Goal: Task Accomplishment & Management: Manage account settings

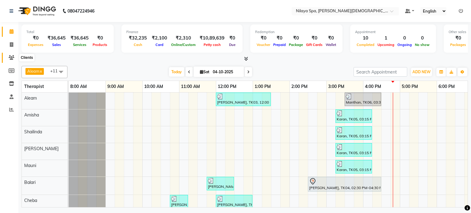
click at [10, 57] on icon at bounding box center [12, 57] width 6 height 5
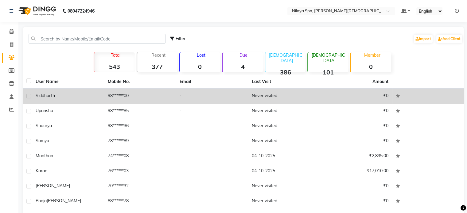
click at [212, 99] on td "-" at bounding box center [212, 96] width 72 height 15
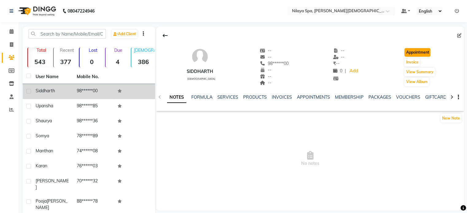
click at [420, 52] on button "Appointment" at bounding box center [417, 52] width 26 height 9
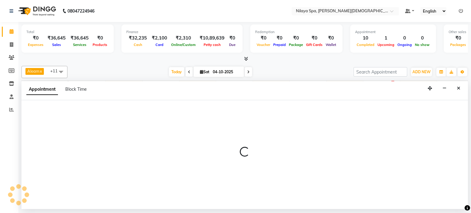
select select "540"
select select "tentative"
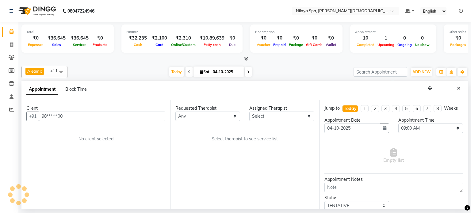
scroll to position [0, 190]
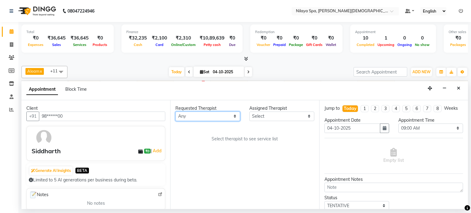
click at [221, 115] on select "Any Aleam [PERSON_NAME] [PERSON_NAME] [PERSON_NAME] [PERSON_NAME] [PERSON_NAME]" at bounding box center [208, 117] width 65 height 10
click at [210, 116] on select "Any Aleam [PERSON_NAME] [PERSON_NAME] [PERSON_NAME] [PERSON_NAME] [PERSON_NAME]" at bounding box center [208, 117] width 65 height 10
select select "87834"
click at [176, 112] on select "Any Aleam [PERSON_NAME] [PERSON_NAME] [PERSON_NAME] [PERSON_NAME] [PERSON_NAME]" at bounding box center [208, 117] width 65 height 10
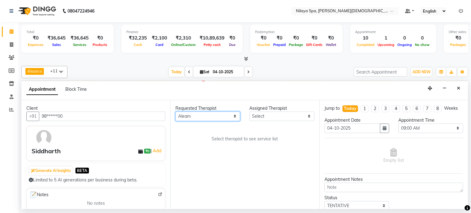
select select "87834"
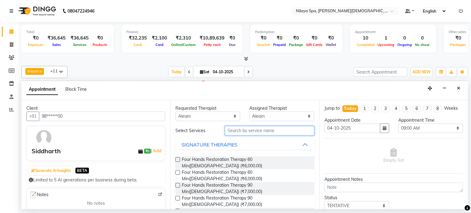
click at [255, 129] on input "text" at bounding box center [270, 131] width 90 height 10
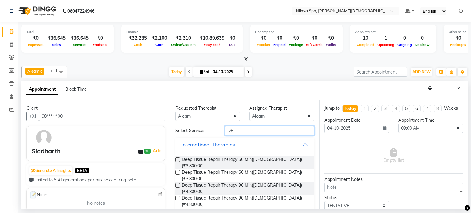
type input "DE"
click at [180, 182] on div "Deep Tissue Repair Therapy 90 Min([DEMOGRAPHIC_DATA]) (₹4,800.00)" at bounding box center [245, 188] width 139 height 13
click at [178, 183] on label at bounding box center [178, 185] width 5 height 5
click at [178, 184] on input "checkbox" at bounding box center [178, 186] width 4 height 4
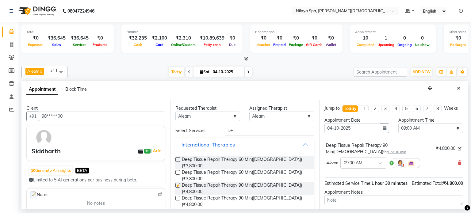
checkbox input "false"
click at [196, 118] on select "Any Aleam [PERSON_NAME] [PERSON_NAME] [PERSON_NAME] [PERSON_NAME] [PERSON_NAME]" at bounding box center [208, 117] width 65 height 10
select select "87835"
click at [176, 112] on select "Any Aleam [PERSON_NAME] [PERSON_NAME] [PERSON_NAME] [PERSON_NAME] [PERSON_NAME]" at bounding box center [208, 117] width 65 height 10
select select "87835"
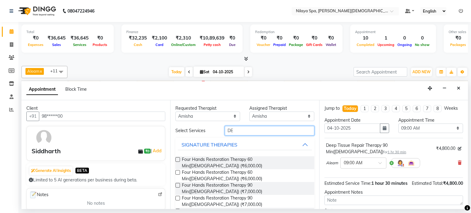
click at [235, 129] on input "DE" at bounding box center [270, 131] width 90 height 10
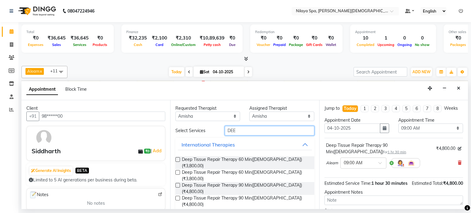
type input "DEE"
click at [177, 183] on label at bounding box center [178, 185] width 5 height 5
click at [177, 184] on input "checkbox" at bounding box center [178, 186] width 4 height 4
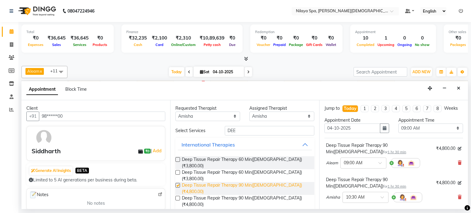
checkbox input "false"
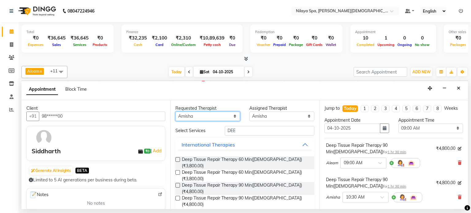
click at [200, 118] on select "Any Aleam [PERSON_NAME] [PERSON_NAME] [PERSON_NAME] [PERSON_NAME] [PERSON_NAME]" at bounding box center [208, 117] width 65 height 10
select select "91634"
click at [176, 112] on select "Any Aleam [PERSON_NAME] [PERSON_NAME] [PERSON_NAME] [PERSON_NAME] [PERSON_NAME]" at bounding box center [208, 117] width 65 height 10
select select "91634"
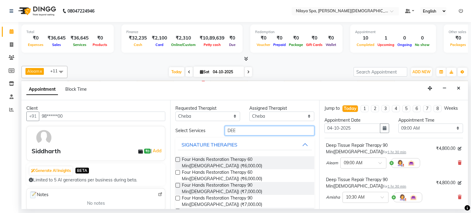
click at [244, 130] on input "DEE" at bounding box center [270, 131] width 90 height 10
type input "D"
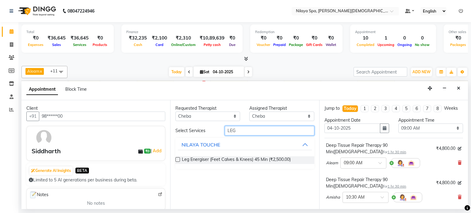
type input "LEG"
click at [178, 157] on label at bounding box center [178, 159] width 5 height 5
click at [178, 158] on input "checkbox" at bounding box center [178, 160] width 4 height 4
checkbox input "false"
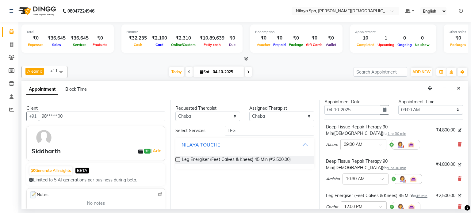
scroll to position [0, 0]
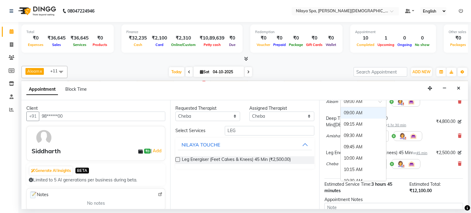
click at [352, 103] on input "text" at bounding box center [357, 101] width 27 height 6
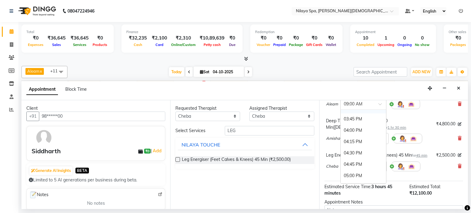
scroll to position [307, 0]
click at [357, 170] on div "05:00 PM" at bounding box center [363, 171] width 45 height 11
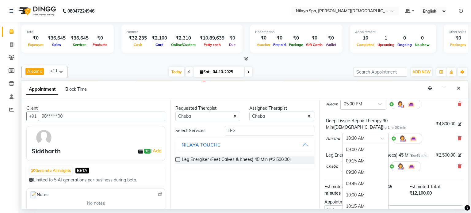
click at [360, 137] on input "text" at bounding box center [359, 138] width 27 height 6
click at [359, 169] on div "05:00 PM" at bounding box center [365, 171] width 45 height 11
click at [364, 169] on input "text" at bounding box center [357, 166] width 27 height 6
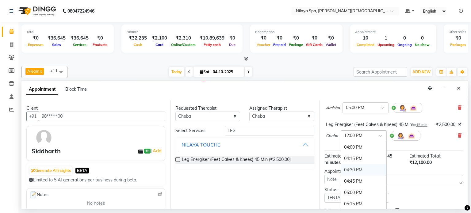
scroll to position [352, 0]
click at [355, 167] on div "05:00 PM" at bounding box center [363, 162] width 45 height 11
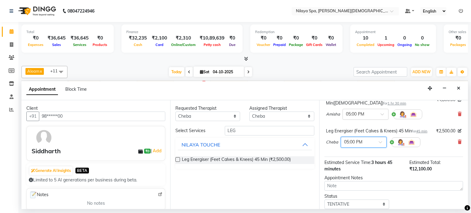
scroll to position [134, 0]
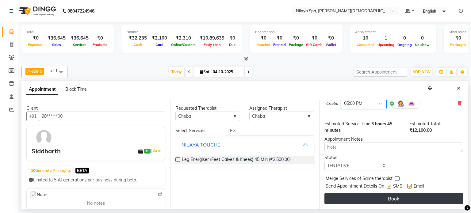
click at [386, 196] on button "Book" at bounding box center [394, 198] width 139 height 11
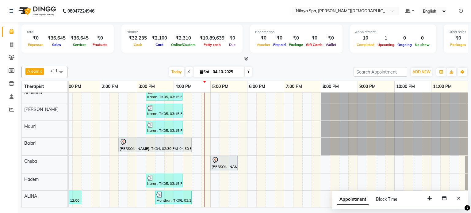
scroll to position [0, 0]
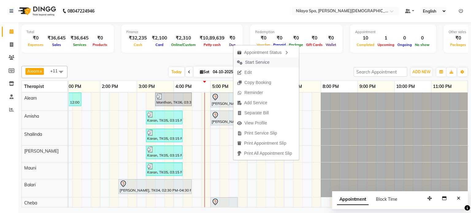
drag, startPoint x: 256, startPoint y: 63, endPoint x: 252, endPoint y: 78, distance: 16.2
click at [256, 62] on span "Start Service" at bounding box center [257, 62] width 25 height 6
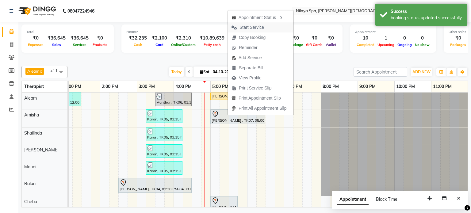
click at [253, 27] on span "Start Service" at bounding box center [252, 27] width 25 height 6
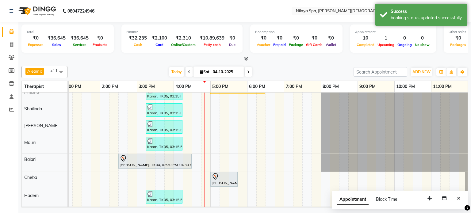
scroll to position [43, 0]
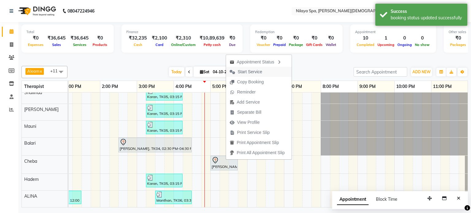
click at [248, 72] on span "Start Service" at bounding box center [250, 72] width 25 height 6
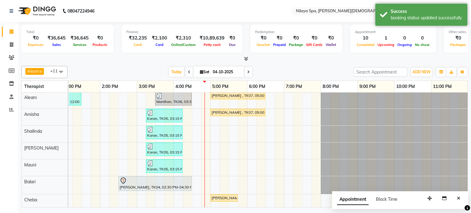
scroll to position [0, 0]
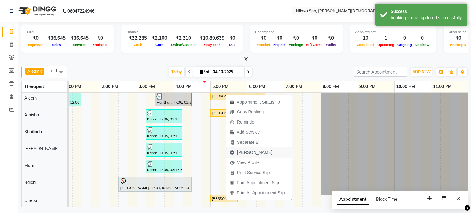
click at [245, 150] on span "[PERSON_NAME]" at bounding box center [254, 152] width 35 height 6
select select "service"
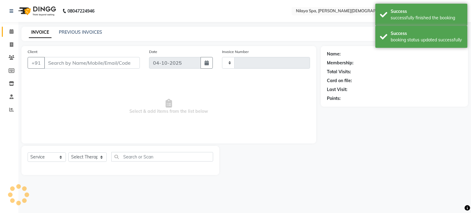
type input "0421"
select select "8694"
click at [14, 34] on span at bounding box center [11, 31] width 11 height 7
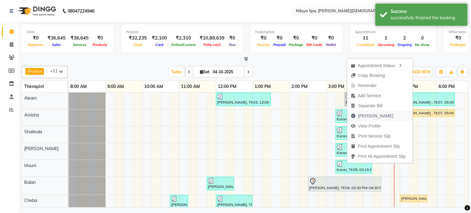
click at [363, 117] on span "[PERSON_NAME]" at bounding box center [375, 116] width 35 height 6
select select "service"
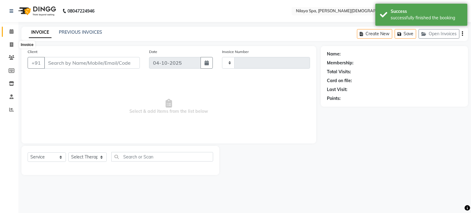
type input "0421"
select select "8694"
type input "98******00"
select select "87835"
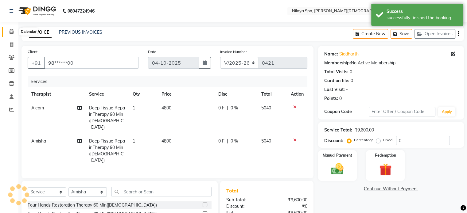
click at [14, 34] on span at bounding box center [11, 31] width 11 height 7
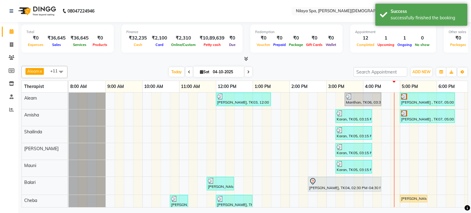
scroll to position [26, 0]
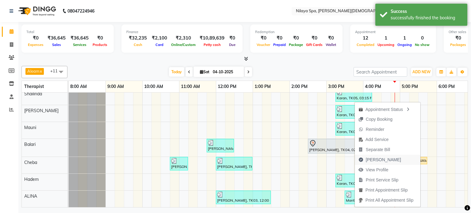
click at [374, 159] on span "[PERSON_NAME]" at bounding box center [383, 160] width 35 height 6
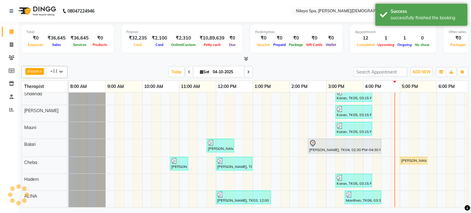
select select "8694"
select select "service"
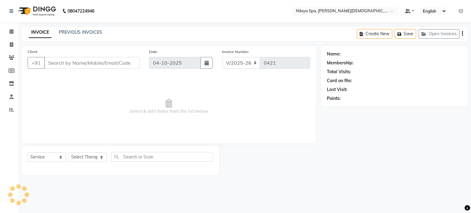
type input "98******00"
select select "91634"
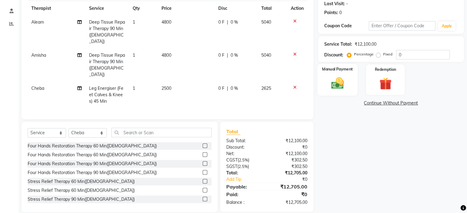
click at [343, 82] on img at bounding box center [337, 83] width 21 height 15
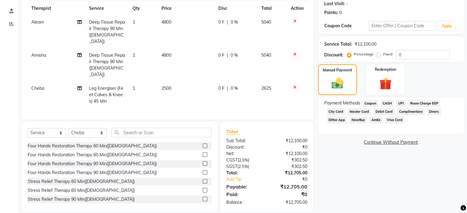
click at [390, 101] on span "CASH" at bounding box center [386, 103] width 13 height 7
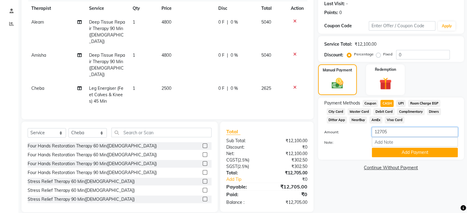
click at [391, 130] on input "12705" at bounding box center [415, 132] width 86 height 10
type input "1"
type input "5000"
click at [387, 154] on button "Add Payment" at bounding box center [415, 153] width 86 height 10
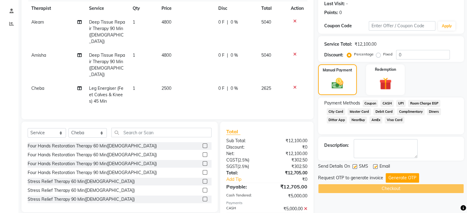
click at [399, 102] on span "UPI" at bounding box center [401, 103] width 10 height 7
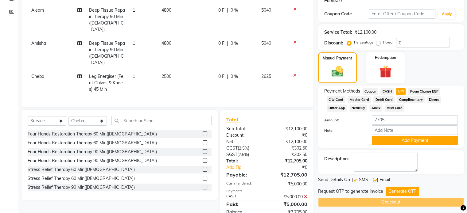
scroll to position [107, 0]
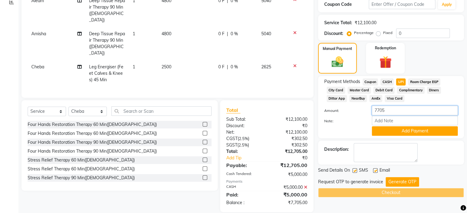
click at [394, 113] on input "7705" at bounding box center [415, 111] width 86 height 10
type input "7"
click at [358, 89] on span "Master Card" at bounding box center [358, 90] width 23 height 7
type input "7705"
click at [386, 133] on button "Add Payment" at bounding box center [415, 131] width 86 height 10
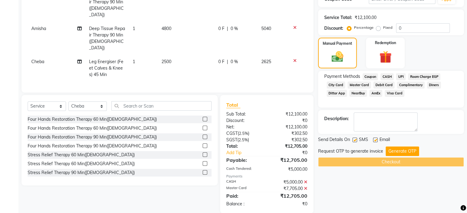
scroll to position [114, 0]
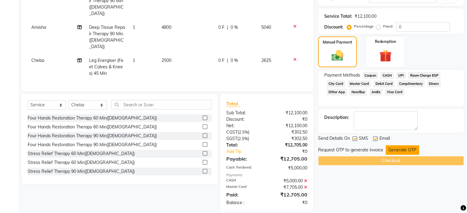
click at [399, 147] on button "Generate OTP" at bounding box center [402, 150] width 33 height 10
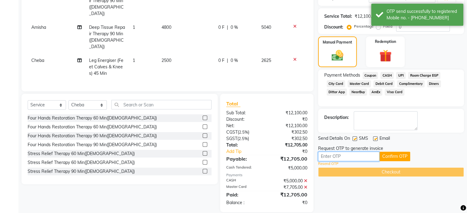
click at [338, 155] on input "text" at bounding box center [348, 157] width 61 height 10
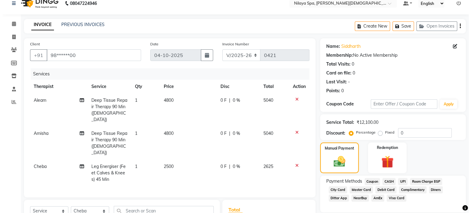
scroll to position [0, 0]
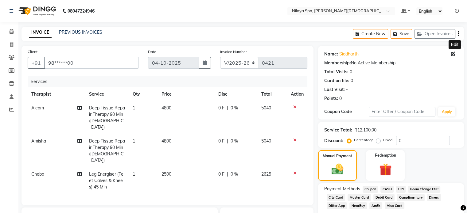
click at [453, 52] on icon at bounding box center [453, 54] width 4 height 4
select select "[DEMOGRAPHIC_DATA]"
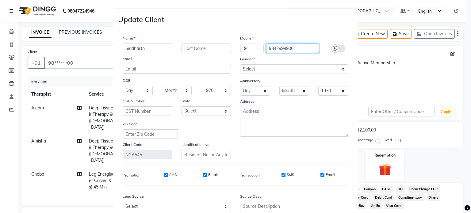
click at [306, 45] on input "9842999900" at bounding box center [292, 49] width 53 height 10
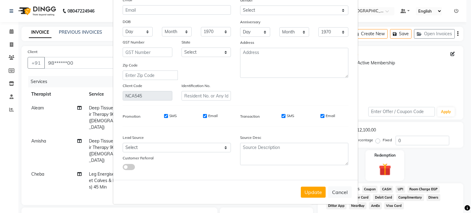
scroll to position [62, 0]
type input "9842307477"
click at [319, 192] on button "Update" at bounding box center [313, 192] width 25 height 11
type input "98******77"
select select
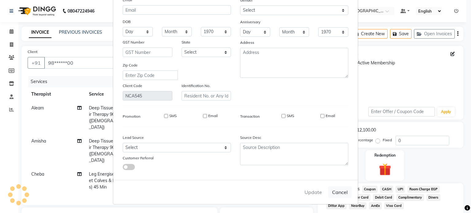
select select
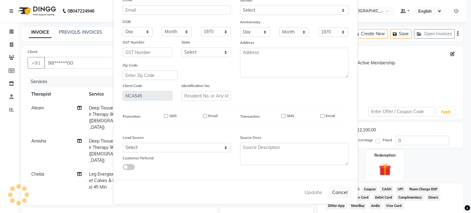
select select
checkbox input "false"
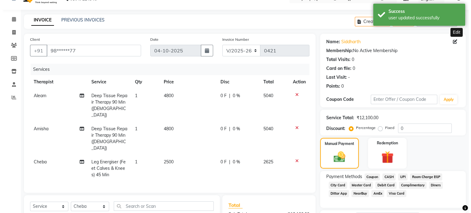
scroll to position [0, 0]
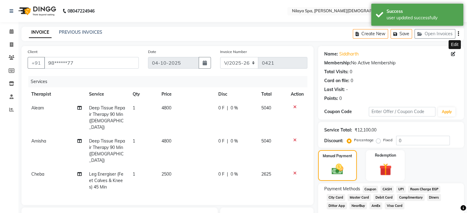
click at [454, 55] on icon at bounding box center [453, 54] width 4 height 4
select select "[DEMOGRAPHIC_DATA]"
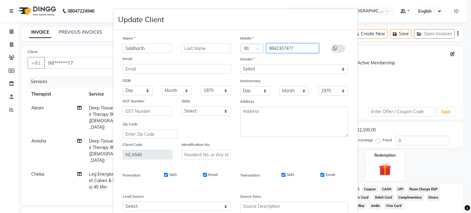
click at [310, 48] on input "9842307477" at bounding box center [292, 49] width 53 height 10
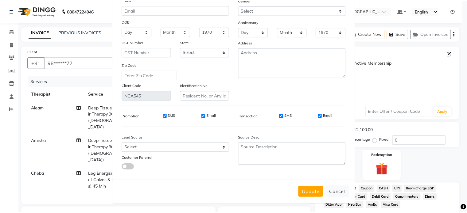
scroll to position [62, 0]
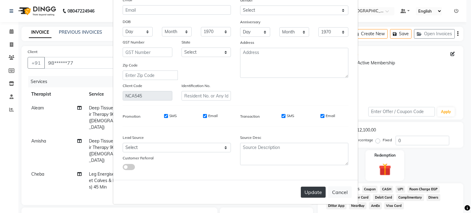
type input "9842307747"
click at [309, 190] on button "Update" at bounding box center [313, 192] width 25 height 11
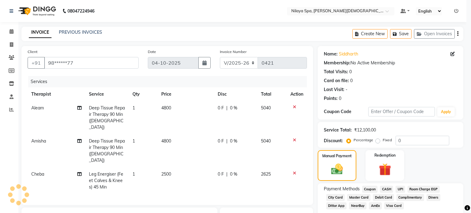
type input "98******47"
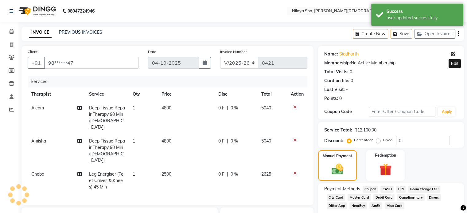
scroll to position [114, 0]
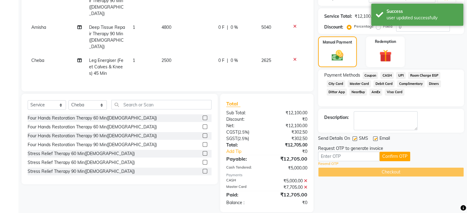
click at [335, 163] on link "Resend OTP" at bounding box center [328, 163] width 20 height 5
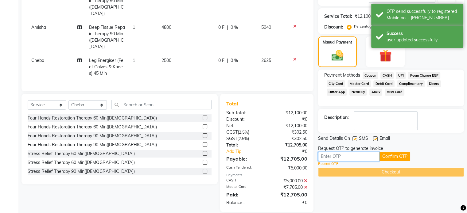
click at [344, 153] on input "text" at bounding box center [348, 157] width 61 height 10
type input "4889"
click at [400, 155] on button "Confirm OTP" at bounding box center [394, 157] width 31 height 10
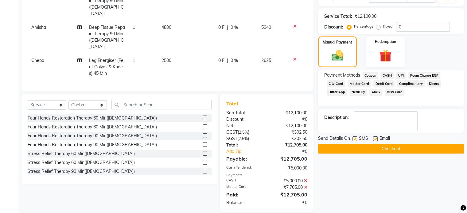
click at [404, 146] on button "Checkout" at bounding box center [391, 149] width 146 height 10
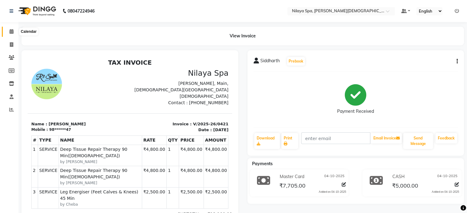
click at [15, 32] on span at bounding box center [11, 31] width 11 height 7
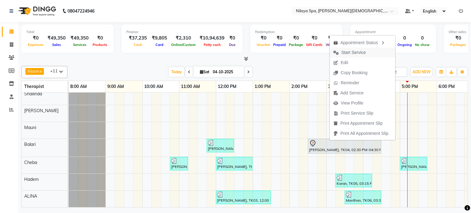
click at [351, 52] on span "Start Service" at bounding box center [354, 52] width 25 height 6
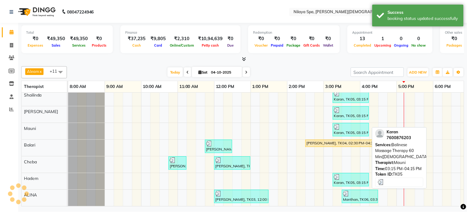
scroll to position [41, 0]
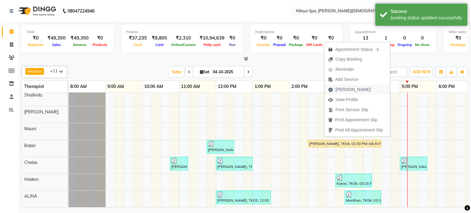
click at [344, 88] on span "[PERSON_NAME]" at bounding box center [353, 90] width 35 height 6
select select "service"
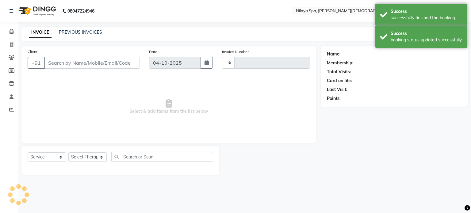
type input "0422"
select select "8694"
type input "88******78"
select select "87840"
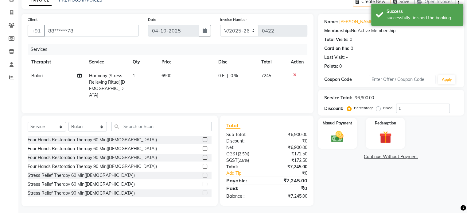
scroll to position [33, 0]
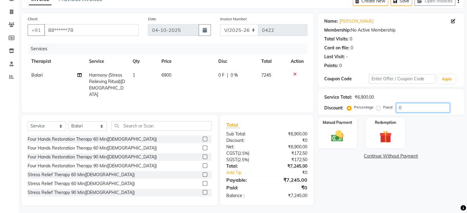
click at [409, 104] on input "0" at bounding box center [423, 108] width 54 height 10
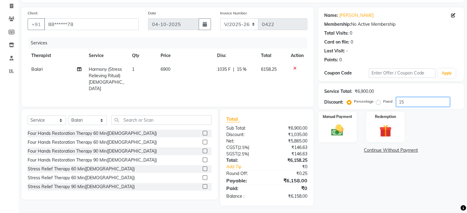
type input "15"
click at [341, 155] on div "Name: [PERSON_NAME] Membership: No Active Membership Total Visits: 0 Card on fi…" at bounding box center [393, 106] width 150 height 199
click at [329, 135] on img at bounding box center [337, 130] width 21 height 15
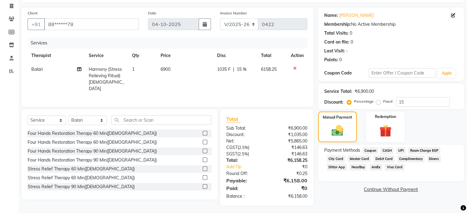
click at [363, 160] on span "Master Card" at bounding box center [358, 159] width 23 height 7
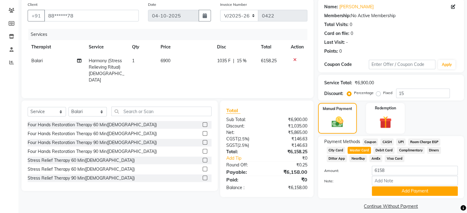
scroll to position [55, 0]
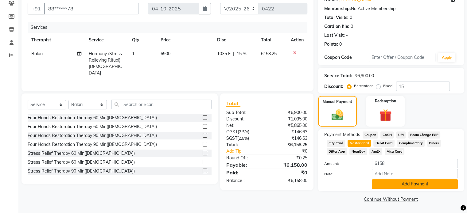
click at [386, 181] on button "Add Payment" at bounding box center [415, 185] width 86 height 10
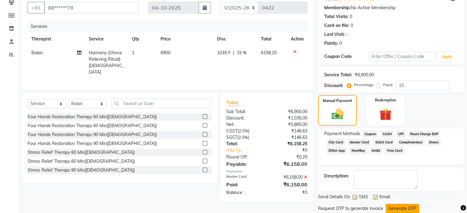
click at [409, 206] on button "Generate OTP" at bounding box center [402, 209] width 33 height 10
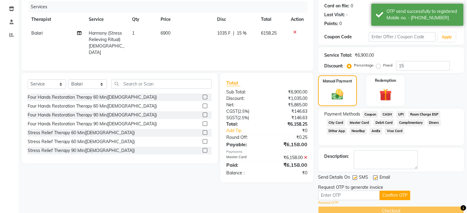
scroll to position [87, 0]
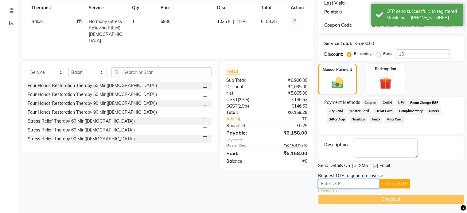
click at [359, 185] on input "text" at bounding box center [348, 184] width 61 height 10
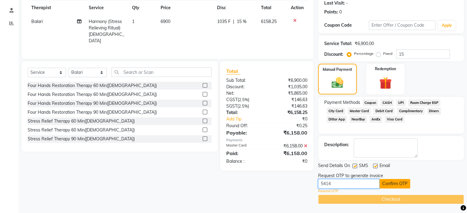
type input "5414"
click at [386, 181] on button "Confirm OTP" at bounding box center [394, 184] width 31 height 10
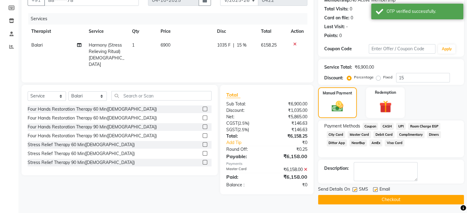
click at [402, 198] on button "Checkout" at bounding box center [391, 200] width 146 height 10
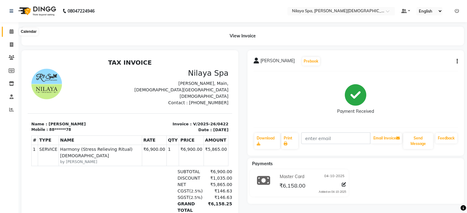
click at [10, 32] on icon at bounding box center [12, 31] width 4 height 5
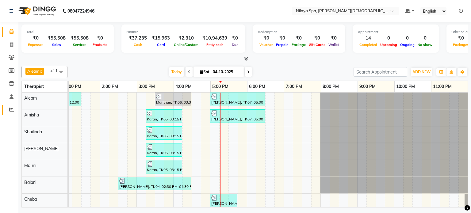
click at [11, 114] on link "Reports" at bounding box center [9, 110] width 15 height 10
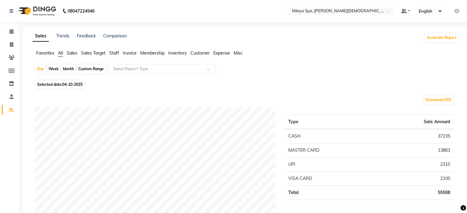
click at [74, 52] on span "Sales" at bounding box center [72, 53] width 11 height 6
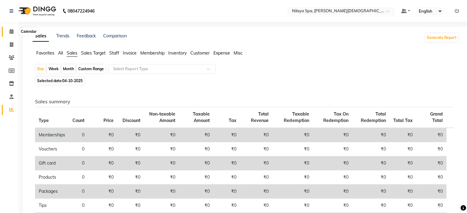
click at [12, 32] on icon at bounding box center [12, 31] width 4 height 5
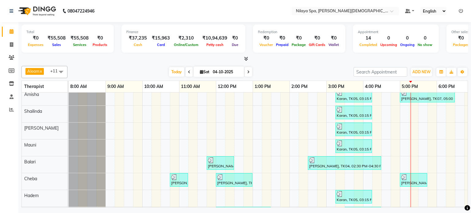
scroll to position [41, 0]
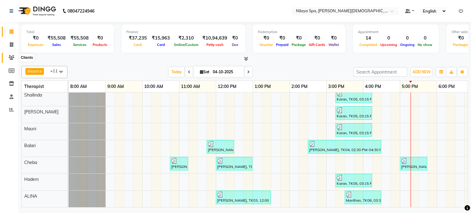
click at [11, 56] on icon at bounding box center [12, 57] width 6 height 5
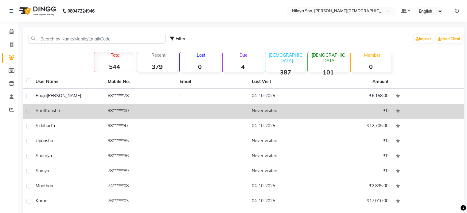
click at [199, 113] on td "-" at bounding box center [212, 111] width 72 height 15
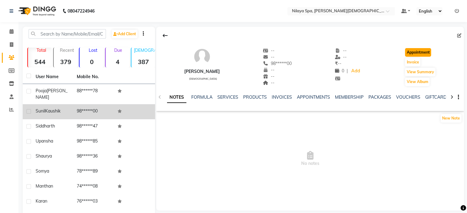
click at [418, 54] on button "Appointment" at bounding box center [418, 52] width 26 height 9
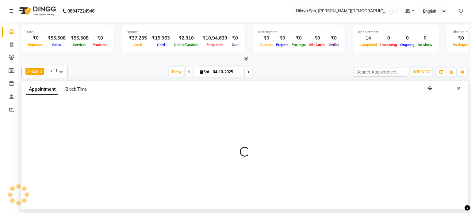
select select "tentative"
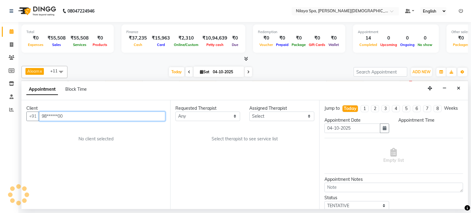
scroll to position [0, 190]
select select "540"
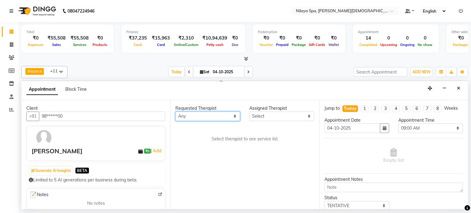
click at [194, 120] on select "Any Aleam [PERSON_NAME] [PERSON_NAME] [PERSON_NAME] [PERSON_NAME] [PERSON_NAME]" at bounding box center [208, 117] width 65 height 10
click at [192, 115] on select "Any Aleam [PERSON_NAME] [PERSON_NAME] [PERSON_NAME] [PERSON_NAME] [PERSON_NAME]" at bounding box center [208, 117] width 65 height 10
click at [194, 115] on select "Any Aleam [PERSON_NAME] [PERSON_NAME] [PERSON_NAME] [PERSON_NAME] [PERSON_NAME]" at bounding box center [208, 117] width 65 height 10
select select "87836"
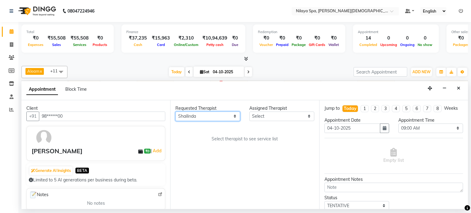
click at [176, 112] on select "Any Aleam [PERSON_NAME] [PERSON_NAME] [PERSON_NAME] [PERSON_NAME] [PERSON_NAME]" at bounding box center [208, 117] width 65 height 10
select select "87836"
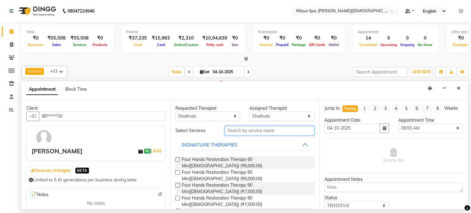
click at [248, 132] on input "text" at bounding box center [270, 131] width 90 height 10
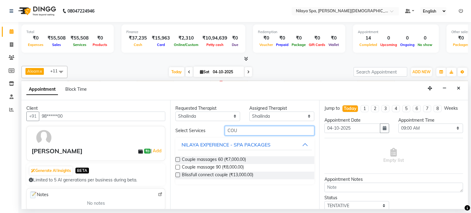
type input "COU"
click at [177, 158] on label at bounding box center [178, 159] width 5 height 5
click at [177, 158] on input "checkbox" at bounding box center [178, 160] width 4 height 4
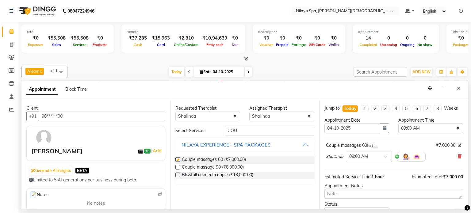
checkbox input "false"
click at [406, 157] on img at bounding box center [405, 156] width 7 height 7
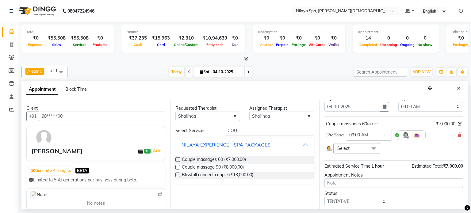
scroll to position [31, 0]
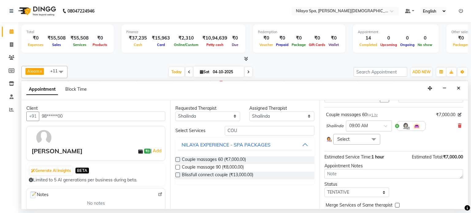
click at [363, 137] on span "Select" at bounding box center [357, 139] width 47 height 11
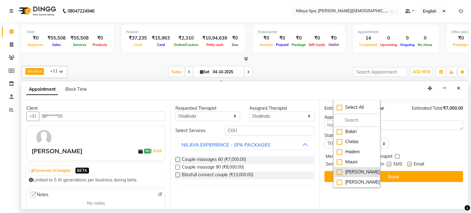
click at [340, 171] on div "[PERSON_NAME]" at bounding box center [357, 172] width 40 height 6
checkbox input "true"
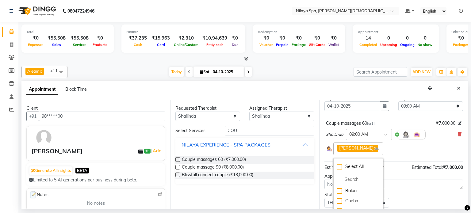
scroll to position [20, 0]
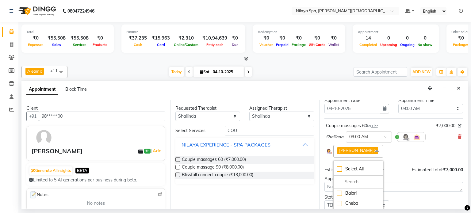
click at [403, 151] on div "[PERSON_NAME] x Select All Aleam [PERSON_NAME] [PERSON_NAME] [PERSON_NAME] [PER…" at bounding box center [394, 151] width 136 height 13
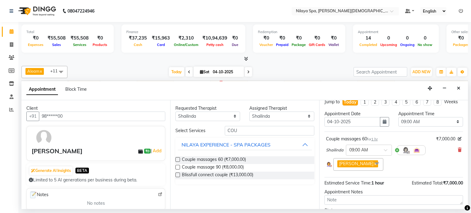
scroll to position [0, 0]
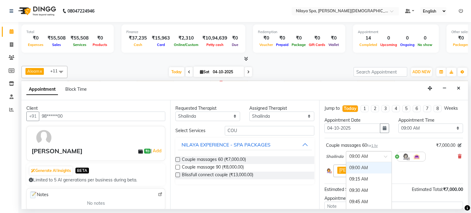
click at [365, 154] on input "text" at bounding box center [363, 156] width 27 height 6
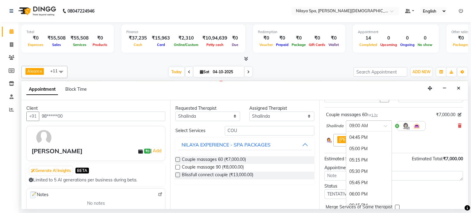
scroll to position [368, 0]
click at [360, 147] on div "05:15 PM" at bounding box center [369, 146] width 45 height 11
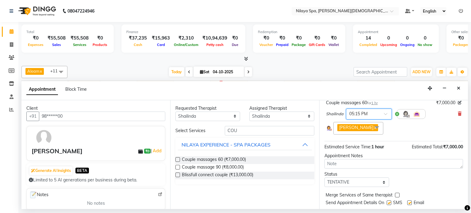
scroll to position [59, 0]
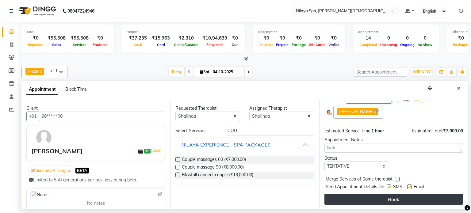
click at [375, 196] on button "Book" at bounding box center [394, 199] width 139 height 11
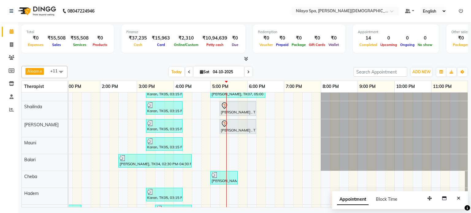
scroll to position [43, 0]
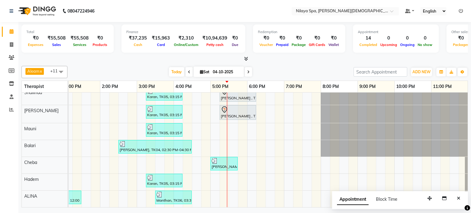
drag, startPoint x: 460, startPoint y: 197, endPoint x: 452, endPoint y: 186, distance: 14.5
click at [460, 196] on icon "Close" at bounding box center [458, 198] width 3 height 4
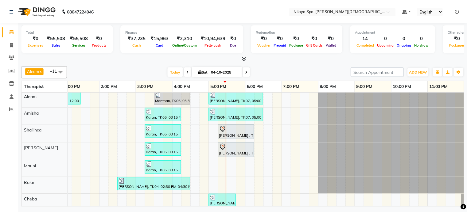
scroll to position [0, 0]
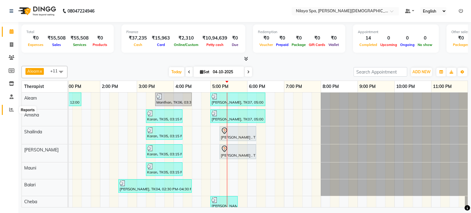
click at [11, 110] on icon at bounding box center [11, 109] width 5 height 5
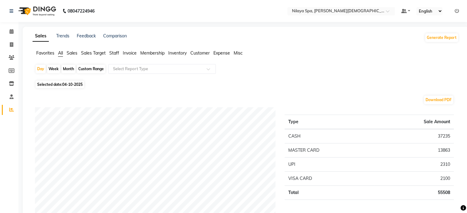
click at [71, 51] on span "Sales" at bounding box center [72, 53] width 11 height 6
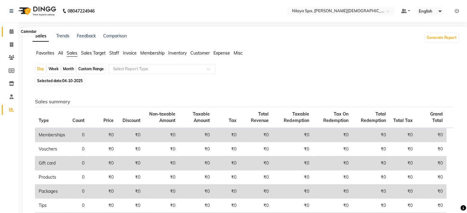
click at [11, 30] on icon at bounding box center [12, 31] width 4 height 5
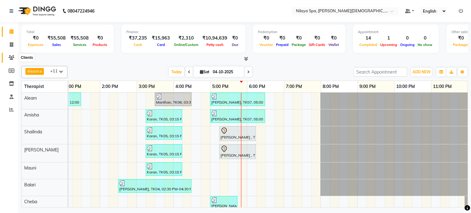
click at [10, 57] on icon at bounding box center [12, 57] width 6 height 5
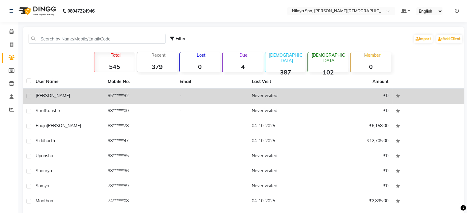
click at [164, 94] on td "95******92" at bounding box center [140, 96] width 72 height 15
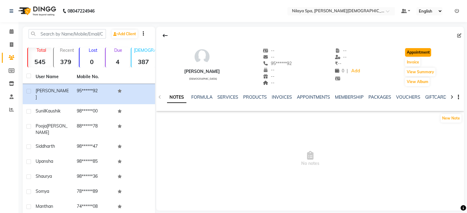
click at [419, 52] on button "Appointment" at bounding box center [418, 52] width 26 height 9
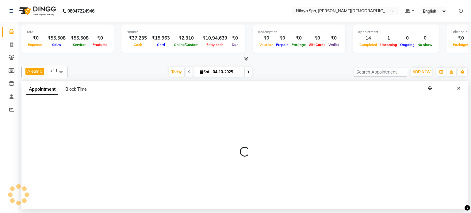
select select "tentative"
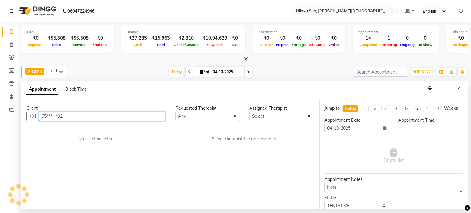
select select "540"
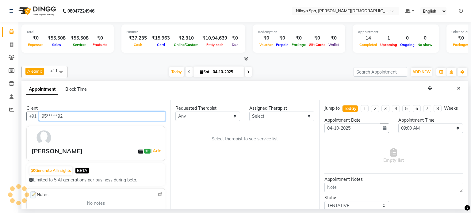
scroll to position [0, 190]
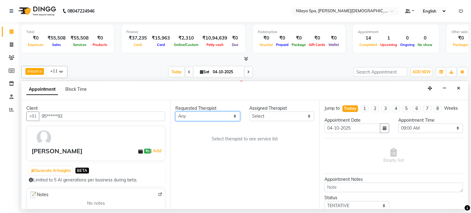
click at [191, 117] on select "Any Aleam [PERSON_NAME] [PERSON_NAME] [PERSON_NAME] [PERSON_NAME] [PERSON_NAME]" at bounding box center [208, 117] width 65 height 10
select select "87839"
click at [176, 112] on select "Any Aleam [PERSON_NAME] [PERSON_NAME] [PERSON_NAME] [PERSON_NAME] [PERSON_NAME]" at bounding box center [208, 117] width 65 height 10
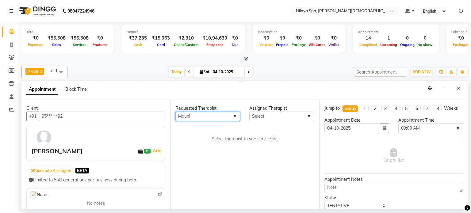
select select "87839"
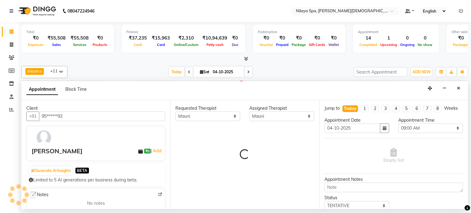
click at [187, 182] on div "Requested Therapist Any Aleam [PERSON_NAME] [PERSON_NAME] [PERSON_NAME] [PERSON…" at bounding box center [244, 154] width 149 height 109
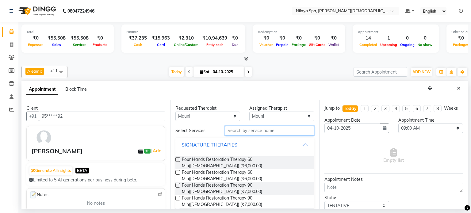
click at [255, 127] on input "text" at bounding box center [270, 131] width 90 height 10
type input "SW"
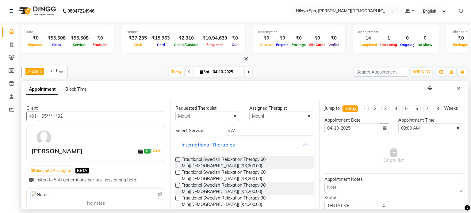
click at [179, 173] on label at bounding box center [178, 172] width 5 height 5
click at [179, 173] on input "checkbox" at bounding box center [178, 173] width 4 height 4
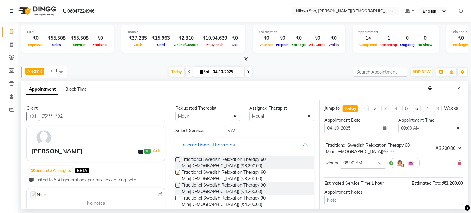
checkbox input "false"
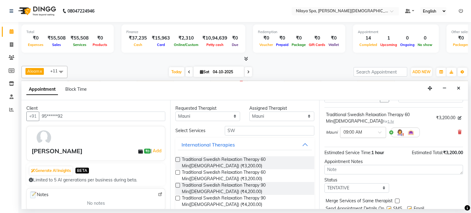
click at [368, 133] on input "text" at bounding box center [357, 132] width 27 height 6
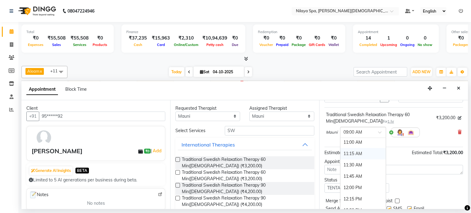
scroll to position [0, 0]
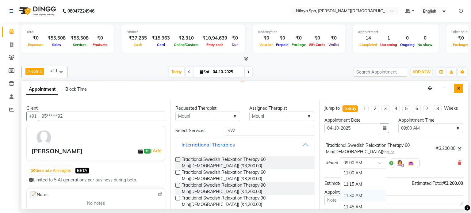
click at [460, 89] on icon "Close" at bounding box center [458, 88] width 3 height 4
click at [460, 89] on div "11:00 PM" at bounding box center [450, 86] width 37 height 11
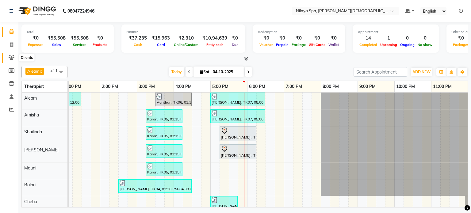
click at [13, 54] on span at bounding box center [11, 57] width 11 height 7
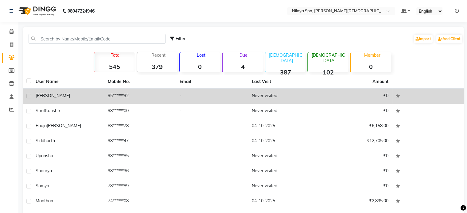
click at [156, 99] on td "95******92" at bounding box center [140, 96] width 72 height 15
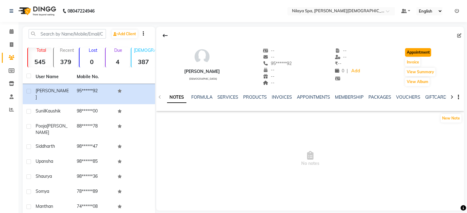
click at [412, 52] on button "Appointment" at bounding box center [418, 52] width 26 height 9
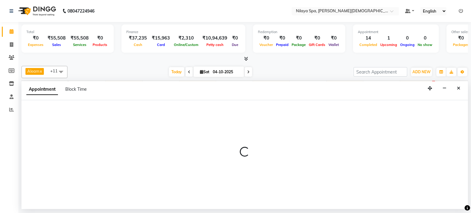
scroll to position [5, 190]
select select "540"
select select "tentative"
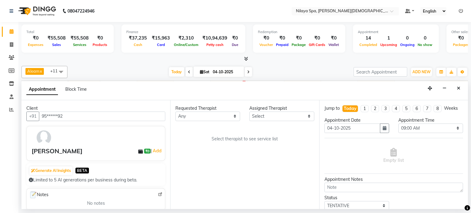
scroll to position [5, 0]
click at [203, 118] on select "Any Aleam [PERSON_NAME] [PERSON_NAME] [PERSON_NAME] [PERSON_NAME] [PERSON_NAME]" at bounding box center [208, 117] width 65 height 10
select select "87839"
click at [176, 112] on select "Any Aleam [PERSON_NAME] [PERSON_NAME] [PERSON_NAME] [PERSON_NAME] [PERSON_NAME]" at bounding box center [208, 117] width 65 height 10
select select "87839"
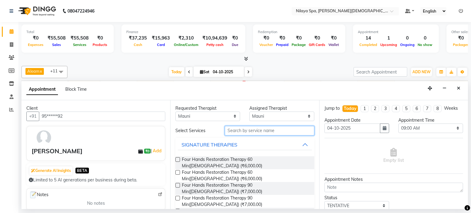
click at [248, 130] on input "text" at bounding box center [270, 131] width 90 height 10
type input "SWE"
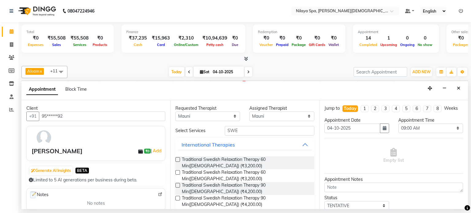
click at [178, 172] on label at bounding box center [178, 172] width 5 height 5
click at [178, 172] on input "checkbox" at bounding box center [178, 173] width 4 height 4
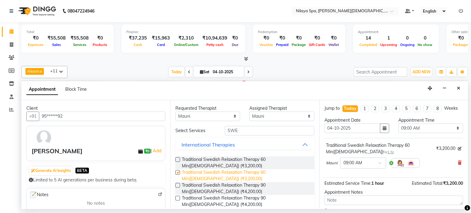
checkbox input "false"
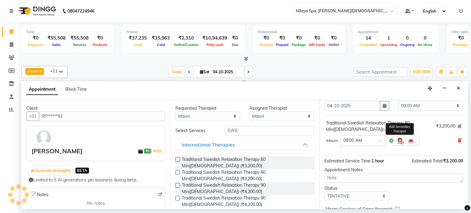
scroll to position [31, 0]
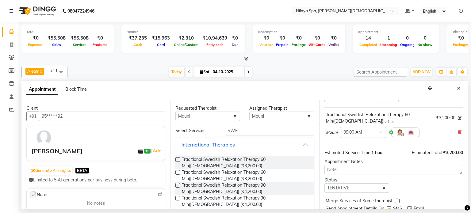
click at [365, 132] on input "text" at bounding box center [357, 132] width 27 height 6
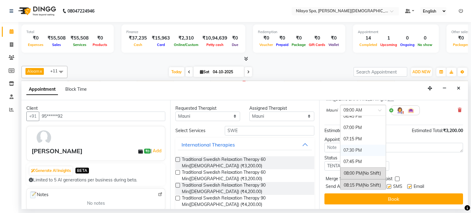
scroll to position [460, 0]
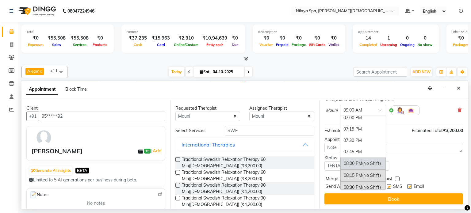
click at [358, 164] on div "08:00 PM (No Shift)" at bounding box center [363, 164] width 45 height 12
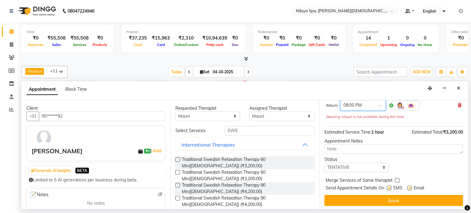
scroll to position [59, 0]
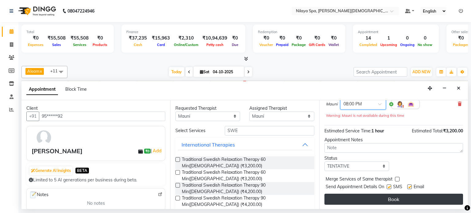
click at [403, 196] on button "Book" at bounding box center [394, 199] width 139 height 11
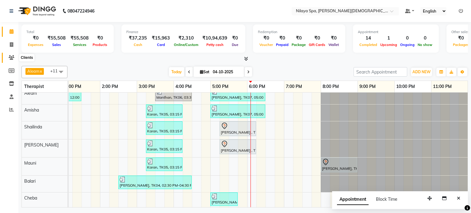
click at [9, 59] on icon at bounding box center [12, 57] width 6 height 5
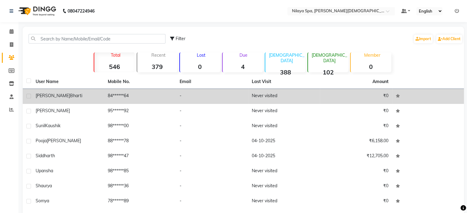
click at [227, 96] on td "-" at bounding box center [212, 96] width 72 height 15
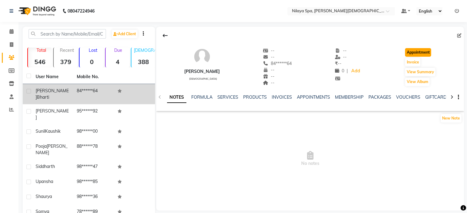
click at [421, 55] on button "Appointment" at bounding box center [418, 52] width 26 height 9
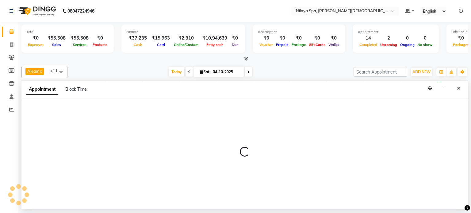
select select "tentative"
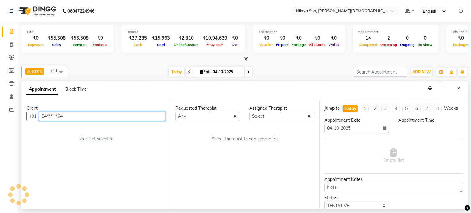
select select "540"
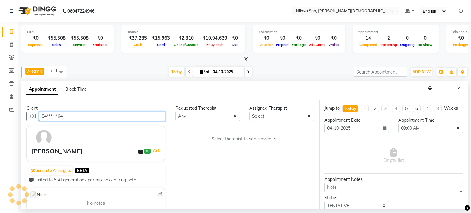
scroll to position [0, 190]
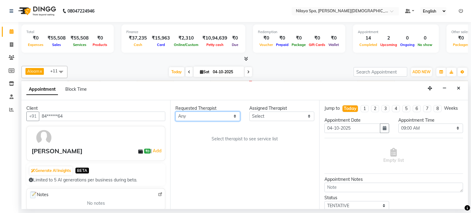
click at [214, 119] on select "Any Aleam [PERSON_NAME] [PERSON_NAME] [PERSON_NAME] [PERSON_NAME] [PERSON_NAME]" at bounding box center [208, 117] width 65 height 10
select select "92105"
click at [176, 112] on select "Any Aleam [PERSON_NAME] [PERSON_NAME] [PERSON_NAME] [PERSON_NAME] [PERSON_NAME]" at bounding box center [208, 117] width 65 height 10
select select "92105"
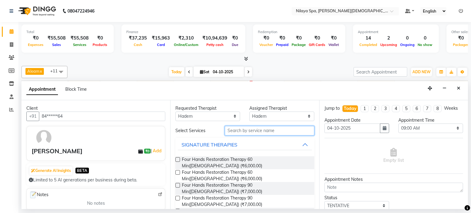
click at [251, 131] on input "text" at bounding box center [270, 131] width 90 height 10
type input "SWE"
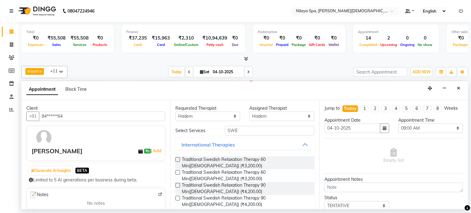
click at [178, 159] on label at bounding box center [178, 159] width 5 height 5
click at [178, 159] on input "checkbox" at bounding box center [178, 160] width 4 height 4
click at [178, 159] on label at bounding box center [178, 159] width 5 height 5
click at [178, 159] on input "checkbox" at bounding box center [178, 160] width 4 height 4
checkbox input "false"
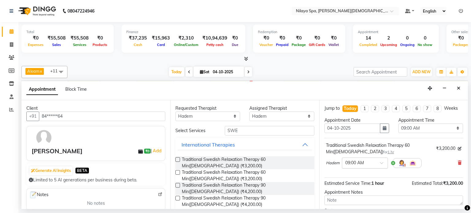
click at [352, 160] on input "text" at bounding box center [359, 163] width 27 height 6
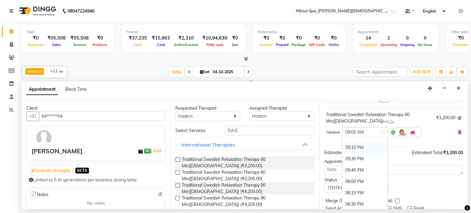
scroll to position [399, 0]
click at [355, 167] on div "06:15 PM" at bounding box center [365, 167] width 45 height 11
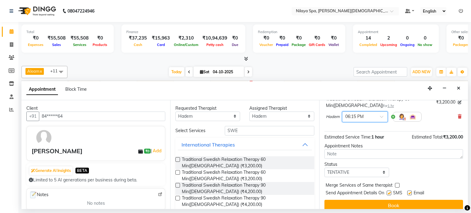
scroll to position [53, 0]
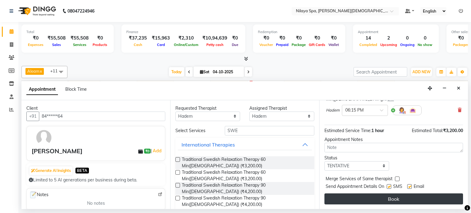
click at [367, 194] on button "Book" at bounding box center [394, 199] width 139 height 11
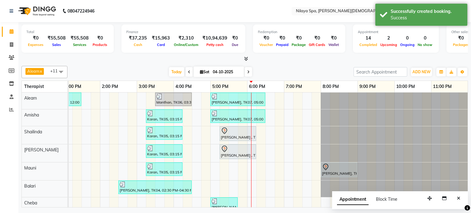
scroll to position [45, 0]
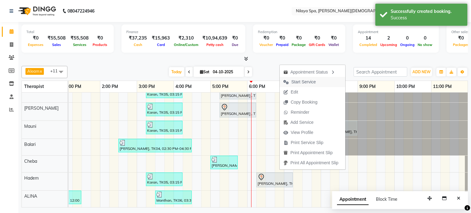
click at [297, 82] on span "Start Service" at bounding box center [304, 82] width 25 height 6
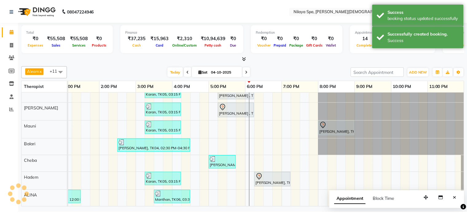
scroll to position [45, 190]
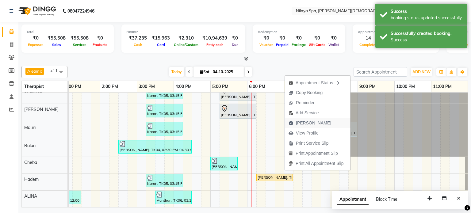
click at [295, 122] on span "[PERSON_NAME]" at bounding box center [310, 123] width 50 height 10
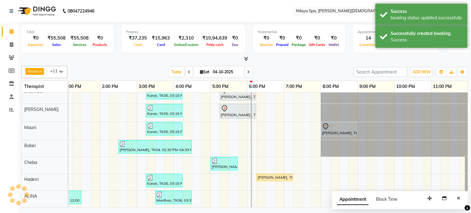
select select "service"
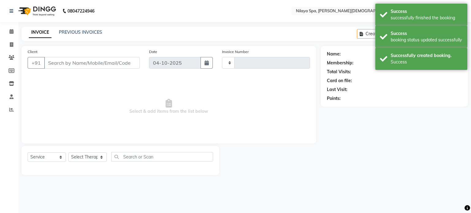
type input "0423"
select select "8694"
type input "84******64"
select select "92105"
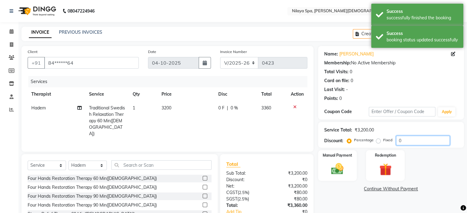
click at [411, 139] on input "0" at bounding box center [423, 141] width 54 height 10
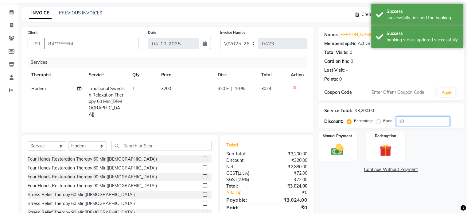
scroll to position [33, 0]
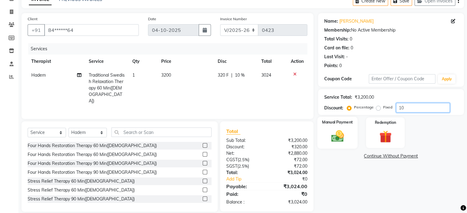
type input "10"
click at [324, 127] on div "Manual Payment" at bounding box center [337, 133] width 40 height 32
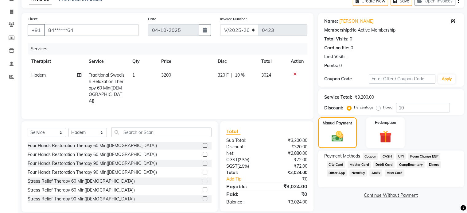
click at [357, 165] on span "Master Card" at bounding box center [358, 164] width 23 height 7
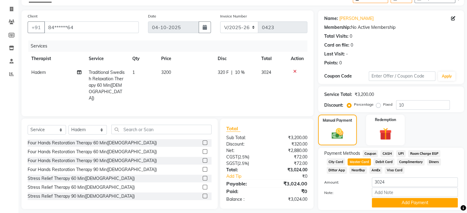
scroll to position [55, 0]
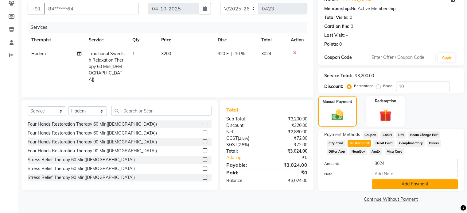
click at [423, 185] on button "Add Payment" at bounding box center [415, 185] width 86 height 10
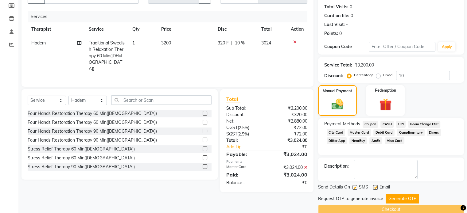
scroll to position [75, 0]
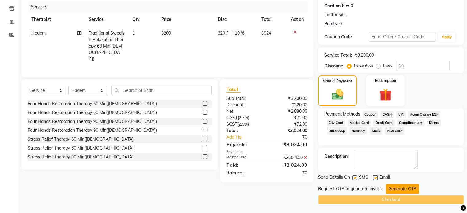
click at [398, 185] on button "Generate OTP" at bounding box center [402, 189] width 33 height 10
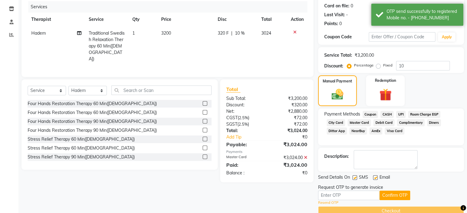
click at [350, 190] on div "Request OTP to generate invoice" at bounding box center [350, 187] width 65 height 6
click at [349, 194] on input "text" at bounding box center [348, 196] width 61 height 10
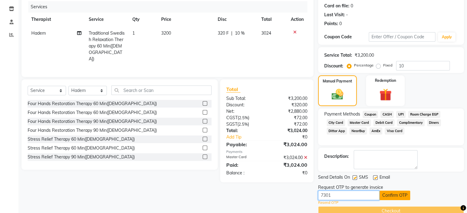
type input "7301"
click at [387, 194] on button "Confirm OTP" at bounding box center [394, 196] width 31 height 10
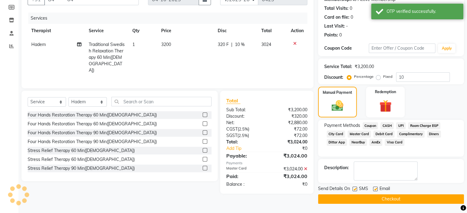
scroll to position [63, 0]
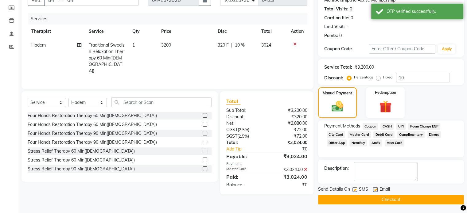
click at [370, 198] on button "Checkout" at bounding box center [391, 200] width 146 height 10
click at [370, 198] on div "Checkout" at bounding box center [391, 200] width 146 height 10
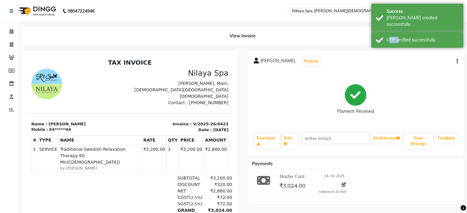
scroll to position [5, 0]
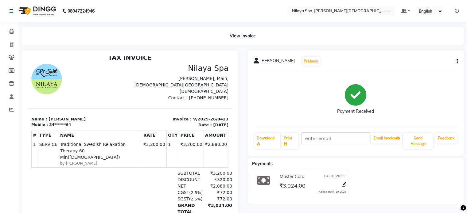
drag, startPoint x: 314, startPoint y: 199, endPoint x: 304, endPoint y: 184, distance: 18.5
click at [313, 196] on div "Payments Master Card [DATE] ₹3,024.00 Added on [DATE]" at bounding box center [355, 181] width 217 height 46
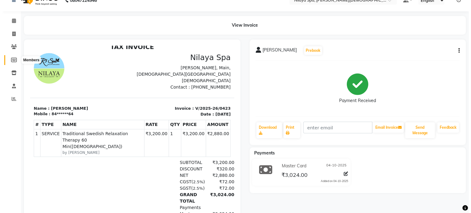
scroll to position [0, 0]
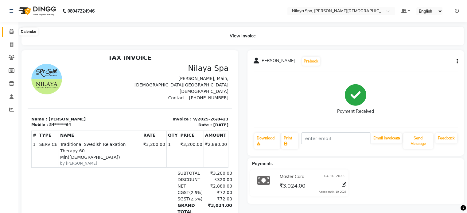
click at [10, 33] on icon at bounding box center [12, 31] width 4 height 5
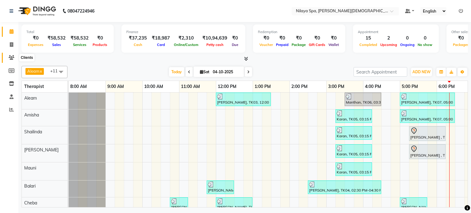
click at [15, 59] on span at bounding box center [11, 57] width 11 height 7
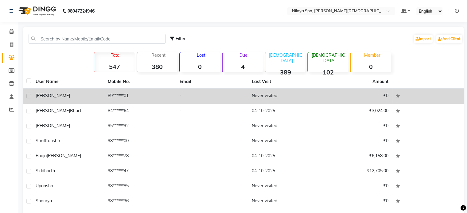
click at [171, 95] on td "89******01" at bounding box center [140, 96] width 72 height 15
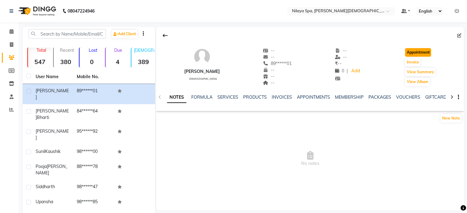
click at [413, 53] on button "Appointment" at bounding box center [418, 52] width 26 height 9
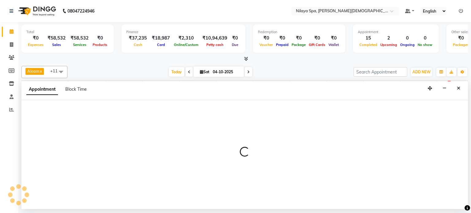
select select "tentative"
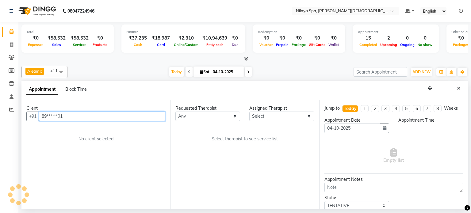
scroll to position [0, 190]
select select "540"
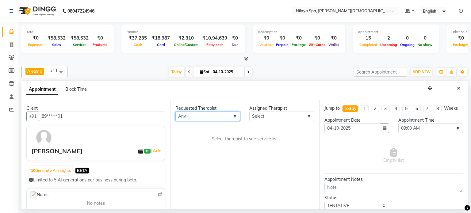
click at [217, 112] on select "Any Aleam [PERSON_NAME] [PERSON_NAME] [PERSON_NAME] [PERSON_NAME] [PERSON_NAME]" at bounding box center [208, 117] width 65 height 10
select select "87840"
click at [176, 112] on select "Any Aleam [PERSON_NAME] [PERSON_NAME] [PERSON_NAME] [PERSON_NAME] [PERSON_NAME]" at bounding box center [208, 117] width 65 height 10
select select "87840"
drag, startPoint x: 216, startPoint y: 119, endPoint x: 190, endPoint y: 157, distance: 45.9
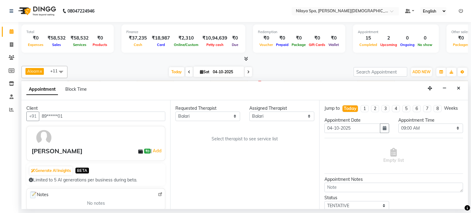
click at [189, 157] on div "Requested Therapist Any Aleam [PERSON_NAME] [PERSON_NAME] [PERSON_NAME] [PERSON…" at bounding box center [244, 154] width 149 height 109
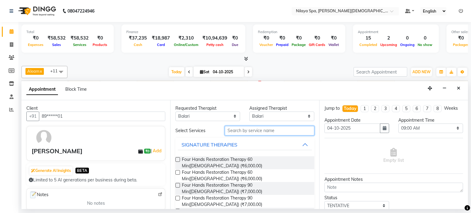
click at [261, 129] on input "text" at bounding box center [270, 131] width 90 height 10
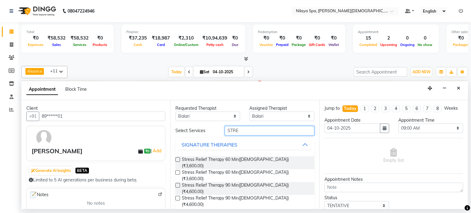
type input "STRE"
click at [176, 157] on label at bounding box center [178, 159] width 5 height 5
click at [176, 158] on input "checkbox" at bounding box center [178, 160] width 4 height 4
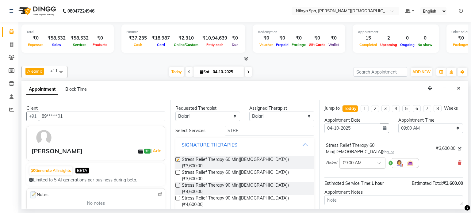
checkbox input "false"
click at [213, 116] on select "Any Aleam [PERSON_NAME] [PERSON_NAME] [PERSON_NAME] [PERSON_NAME] [PERSON_NAME]" at bounding box center [208, 117] width 65 height 10
select select "92851"
click at [176, 112] on select "Any Aleam [PERSON_NAME] [PERSON_NAME] [PERSON_NAME] [PERSON_NAME] [PERSON_NAME]" at bounding box center [208, 117] width 65 height 10
select select "92851"
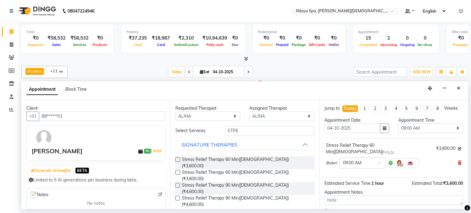
click at [192, 140] on div "Requested Therapist Any Aleam [PERSON_NAME] [PERSON_NAME] Cheba Hadem Mauni [PE…" at bounding box center [244, 154] width 149 height 109
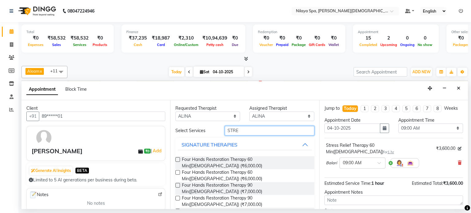
click at [279, 129] on input "STRE" at bounding box center [270, 131] width 90 height 10
type input "S"
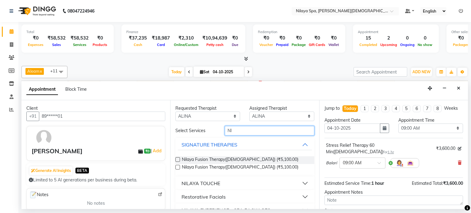
type input "NI"
click at [176, 159] on label at bounding box center [178, 159] width 5 height 5
click at [176, 159] on input "checkbox" at bounding box center [178, 160] width 4 height 4
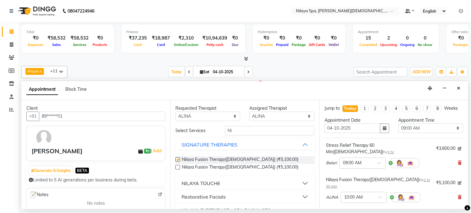
checkbox input "false"
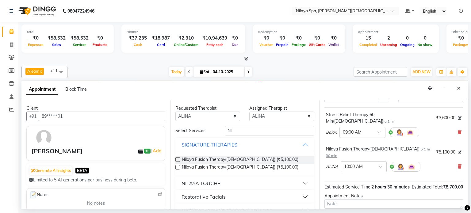
click at [364, 129] on input "text" at bounding box center [356, 132] width 27 height 6
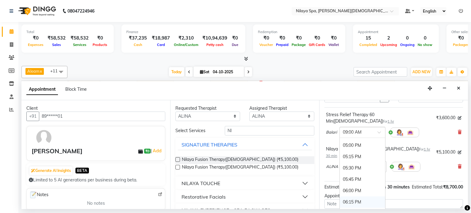
click at [358, 197] on div "06:15 PM" at bounding box center [362, 202] width 45 height 11
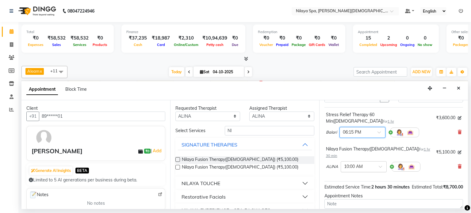
click at [363, 163] on input "text" at bounding box center [357, 166] width 27 height 6
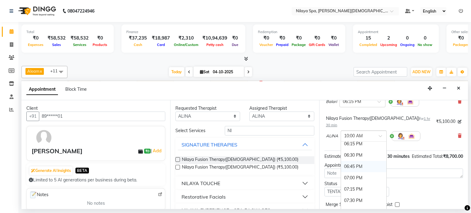
scroll to position [399, 0]
click at [355, 169] on div "06:15 PM" at bounding box center [363, 174] width 45 height 11
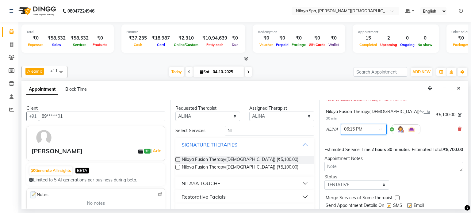
scroll to position [87, 0]
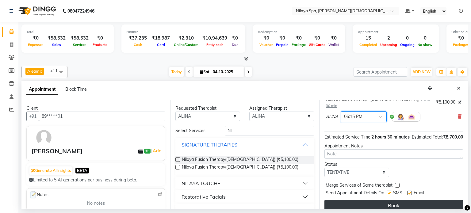
click at [387, 200] on button "Book" at bounding box center [394, 205] width 139 height 11
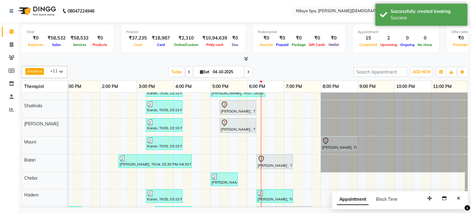
scroll to position [47, 0]
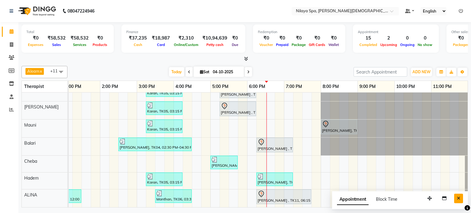
click at [459, 198] on icon "Close" at bounding box center [458, 198] width 3 height 4
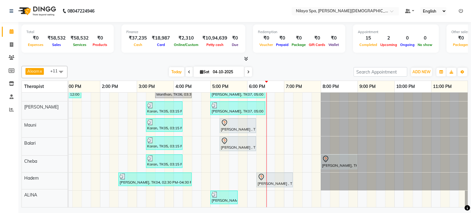
scroll to position [0, 0]
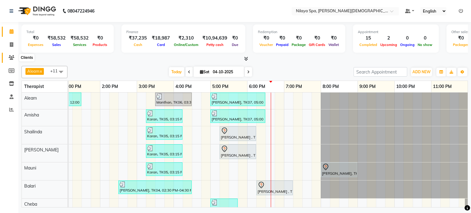
drag, startPoint x: 12, startPoint y: 57, endPoint x: 20, endPoint y: 60, distance: 8.3
click at [12, 57] on icon at bounding box center [12, 57] width 6 height 5
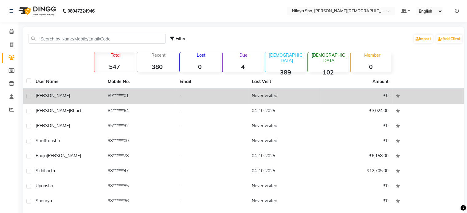
click at [46, 95] on span "[PERSON_NAME]" at bounding box center [53, 96] width 34 height 6
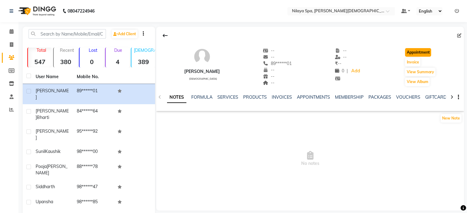
click at [416, 51] on button "Appointment" at bounding box center [418, 52] width 26 height 9
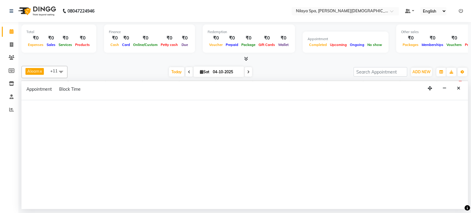
select select "tentative"
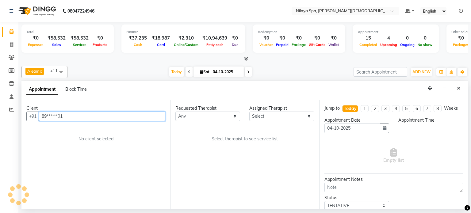
select select "540"
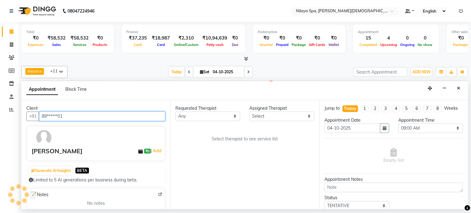
scroll to position [0, 190]
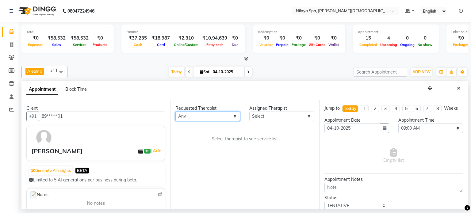
click at [234, 114] on select "Any Aleam [PERSON_NAME] [PERSON_NAME] [PERSON_NAME] [PERSON_NAME] [PERSON_NAME]" at bounding box center [208, 117] width 65 height 10
select select "92851"
click at [176, 112] on select "Any Aleam [PERSON_NAME] [PERSON_NAME] [PERSON_NAME] [PERSON_NAME] [PERSON_NAME]" at bounding box center [208, 117] width 65 height 10
select select "92851"
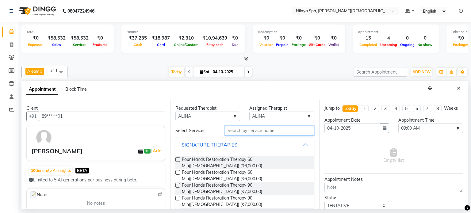
click at [247, 132] on input "text" at bounding box center [270, 131] width 90 height 10
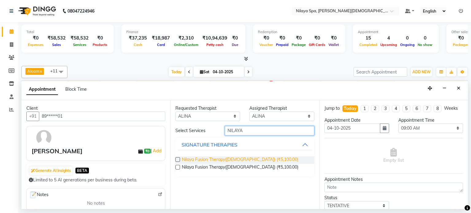
type input "NILAYA"
click at [231, 158] on span "Nilaya Fusion Therapy([DEMOGRAPHIC_DATA]) (₹5,100.00)" at bounding box center [240, 161] width 117 height 8
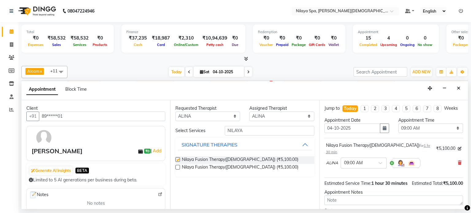
checkbox input "false"
click at [382, 162] on span at bounding box center [383, 165] width 8 height 6
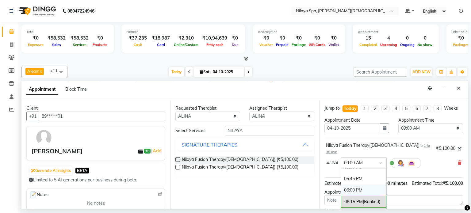
scroll to position [430, 0]
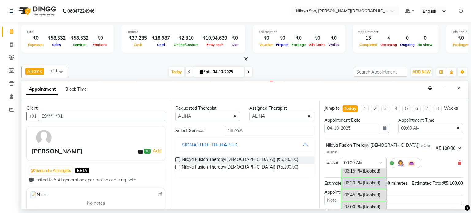
click at [360, 177] on div "06:30 PM (Booked)" at bounding box center [363, 183] width 45 height 12
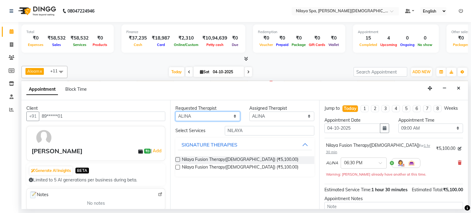
click at [233, 115] on select "Any Aleam [PERSON_NAME] [PERSON_NAME] [PERSON_NAME] [PERSON_NAME] [PERSON_NAME]" at bounding box center [208, 117] width 65 height 10
select select "87840"
click at [176, 112] on select "Any Aleam [PERSON_NAME] [PERSON_NAME] [PERSON_NAME] [PERSON_NAME] [PERSON_NAME]" at bounding box center [208, 117] width 65 height 10
select select "87840"
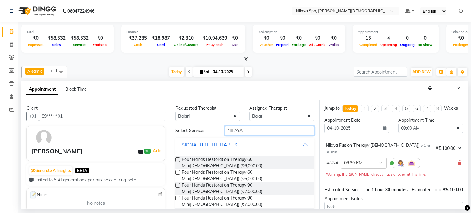
click at [246, 129] on input "NILAYA" at bounding box center [270, 131] width 90 height 10
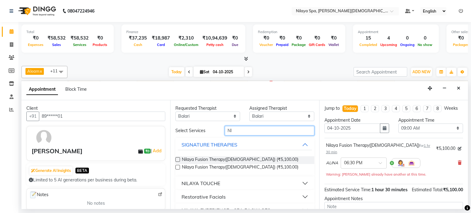
type input "N"
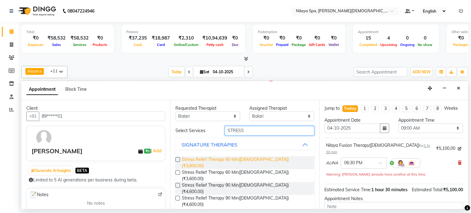
type input "STRESS"
click at [244, 158] on span "Stress Relief Therapy 60 Min([DEMOGRAPHIC_DATA]) (₹3,600.00)" at bounding box center [245, 163] width 127 height 13
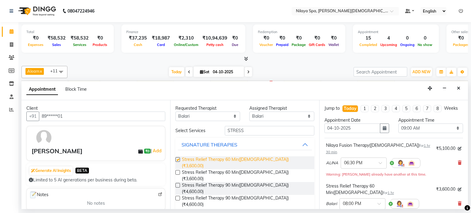
checkbox input "false"
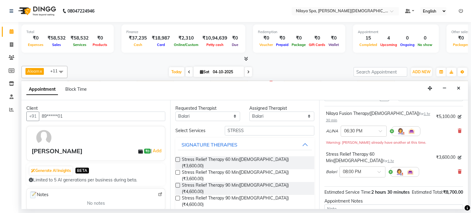
scroll to position [61, 0]
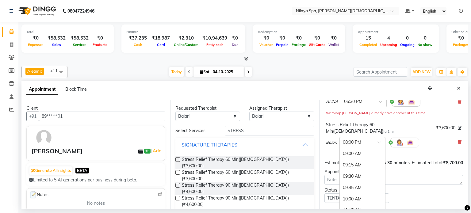
click at [380, 141] on span at bounding box center [382, 144] width 8 height 6
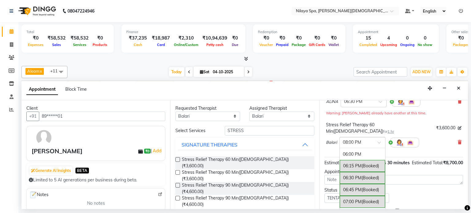
scroll to position [415, 0]
click at [351, 172] on div "06:30 PM (Booked)" at bounding box center [362, 178] width 45 height 12
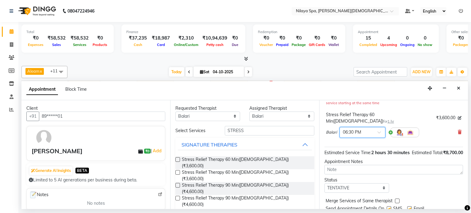
scroll to position [93, 0]
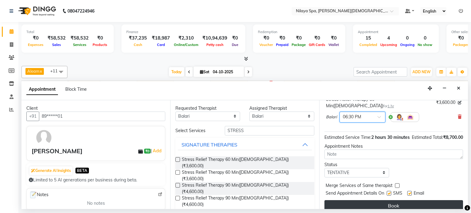
click at [376, 200] on button "Book" at bounding box center [394, 205] width 139 height 11
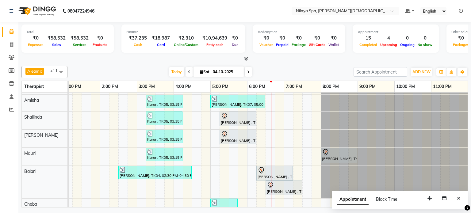
scroll to position [76, 0]
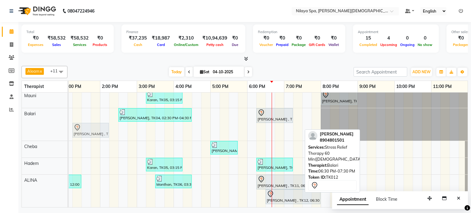
drag, startPoint x: 290, startPoint y: 128, endPoint x: 96, endPoint y: 133, distance: 194.4
click at [96, 133] on div "[PERSON_NAME], TK03, 12:00 PM-01:30 PM, Couple massage 90 Manthan, TK06, 03:30 …" at bounding box center [173, 113] width 589 height 187
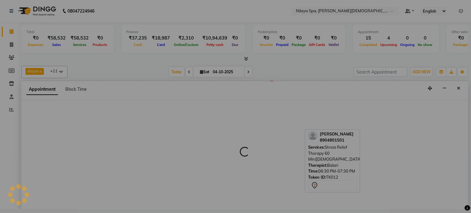
scroll to position [62, 190]
select select "87840"
select select "825"
select select "tentative"
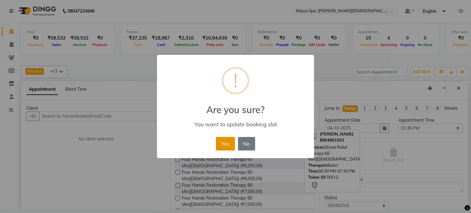
click at [226, 143] on button "Yes" at bounding box center [225, 144] width 19 height 14
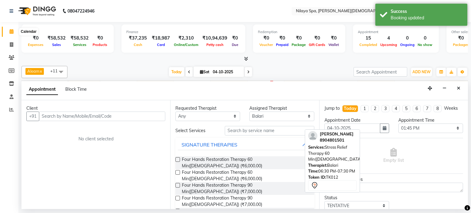
click at [8, 32] on span at bounding box center [11, 31] width 11 height 7
click at [10, 45] on icon at bounding box center [11, 44] width 3 height 5
select select "service"
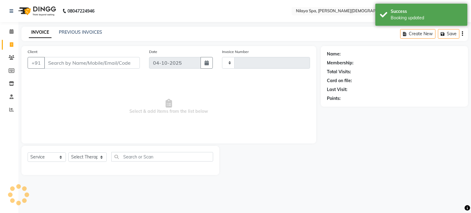
type input "0424"
select select "8694"
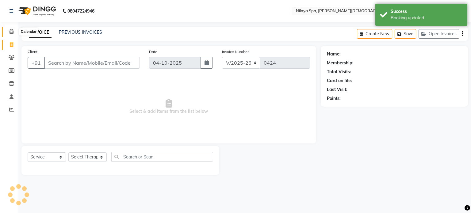
click at [11, 33] on icon at bounding box center [12, 31] width 4 height 5
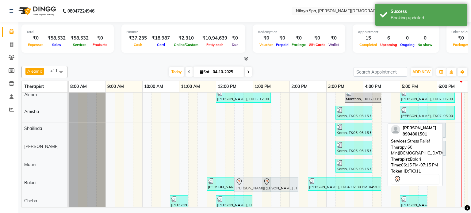
scroll to position [4, 0]
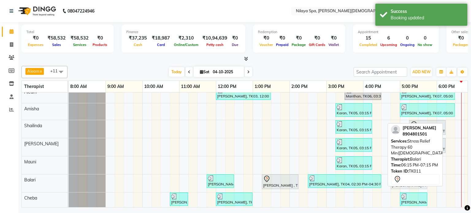
click at [410, 188] on div "[PERSON_NAME], TK03, 12:00 PM-01:30 PM, Couple massage 90 Manthan, TK06, 03:30 …" at bounding box center [363, 173] width 589 height 172
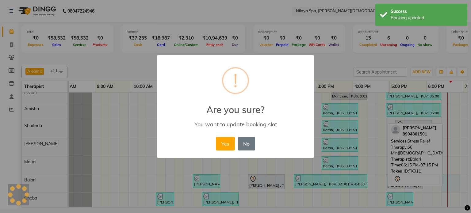
click at [457, 188] on body "08047224946 Select Location × [GEOGRAPHIC_DATA], Hyatt Candolim, Goa Default Pa…" at bounding box center [235, 104] width 471 height 209
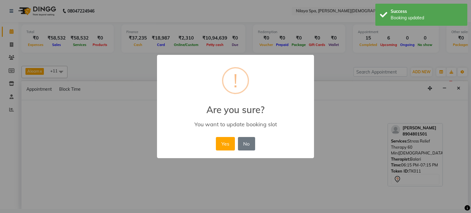
select select "87840"
select select "tentative"
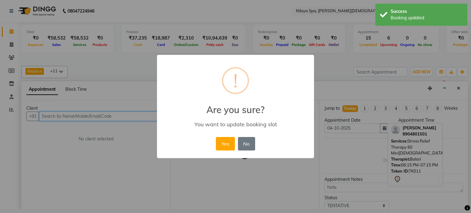
select select "1110"
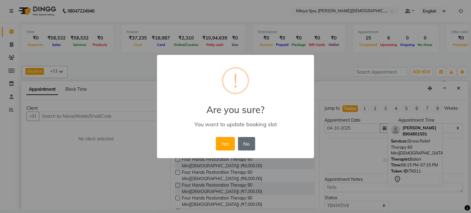
click at [250, 146] on button "No" at bounding box center [246, 144] width 17 height 14
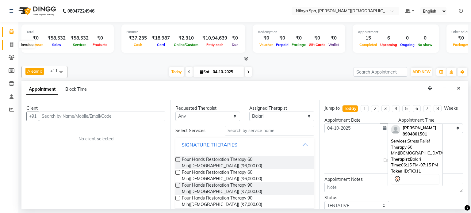
click at [11, 43] on icon at bounding box center [11, 44] width 3 height 5
select select "8694"
select select "service"
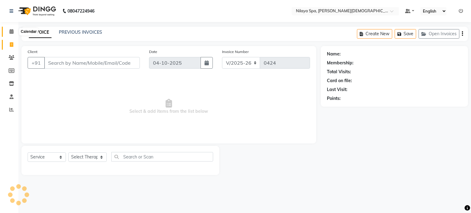
click at [13, 33] on icon at bounding box center [12, 31] width 4 height 5
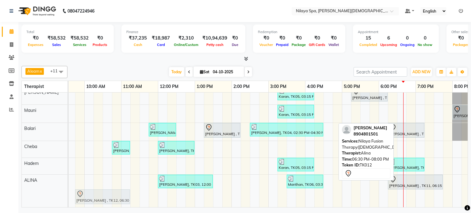
drag, startPoint x: 415, startPoint y: 190, endPoint x: 96, endPoint y: 191, distance: 319.2
click at [11, 191] on div "[PERSON_NAME], TK03, 12:00 PM-01:30 PM, Couple massage 90 Manthan, TK06, 03:30 …" at bounding box center [11, 191] width 0 height 33
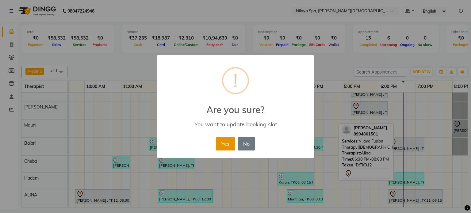
click at [225, 143] on button "Yes" at bounding box center [225, 144] width 19 height 14
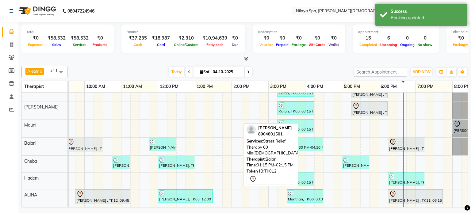
drag, startPoint x: 220, startPoint y: 143, endPoint x: 111, endPoint y: 144, distance: 109.0
click at [11, 144] on div "[PERSON_NAME], TK02, 11:45 AM-12:30 PM, Indian Head, Neck and Shoulder Massage(…" at bounding box center [11, 147] width 0 height 18
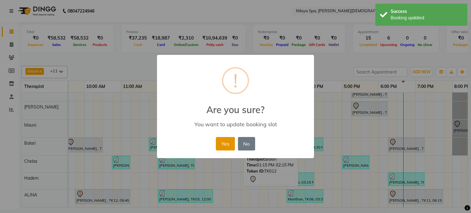
click at [225, 146] on button "Yes" at bounding box center [225, 144] width 19 height 14
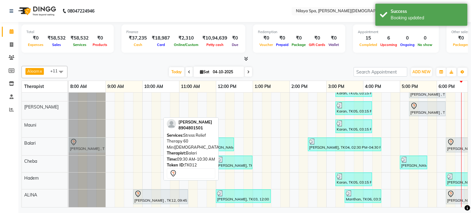
drag, startPoint x: 129, startPoint y: 143, endPoint x: 81, endPoint y: 147, distance: 48.0
click at [69, 147] on div "[PERSON_NAME] , TK12, 09:30 AM-10:30 AM, Stress Relief Therapy 60 Min([DEMOGRAP…" at bounding box center [69, 147] width 0 height 18
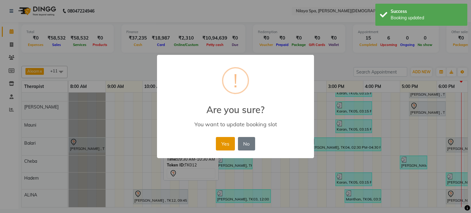
click at [225, 145] on button "Yes" at bounding box center [225, 144] width 19 height 14
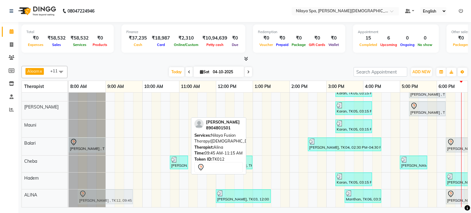
drag, startPoint x: 170, startPoint y: 194, endPoint x: 113, endPoint y: 194, distance: 56.5
click at [69, 194] on div "[PERSON_NAME] , TK12, 09:45 AM-11:15 AM, Nilaya Fusion Therapy([DEMOGRAPHIC_DAT…" at bounding box center [69, 199] width 0 height 18
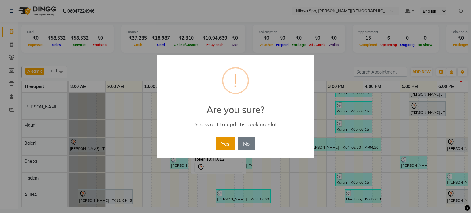
click at [221, 144] on button "Yes" at bounding box center [225, 144] width 19 height 14
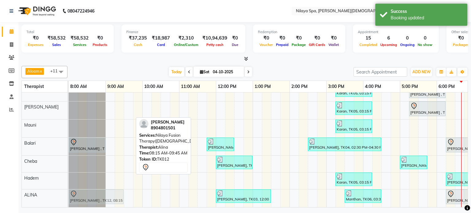
drag, startPoint x: 99, startPoint y: 194, endPoint x: 95, endPoint y: 194, distance: 3.1
click at [69, 194] on div "[PERSON_NAME] , TK12, 08:15 AM-09:45 AM, Nilaya Fusion Therapy([DEMOGRAPHIC_DAT…" at bounding box center [69, 199] width 0 height 18
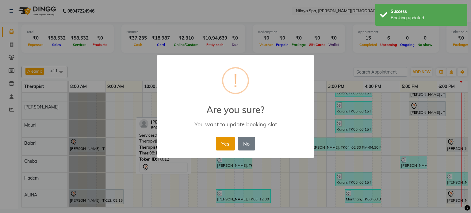
click at [226, 143] on button "Yes" at bounding box center [225, 144] width 19 height 14
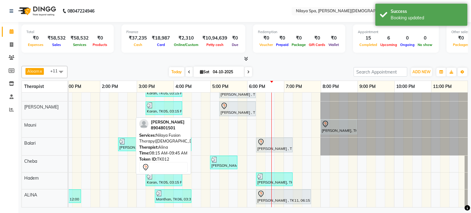
select select "87840"
select select "tentative"
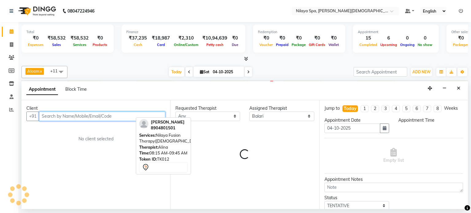
select select "1290"
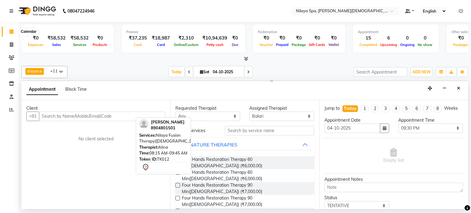
drag, startPoint x: 11, startPoint y: 31, endPoint x: 16, endPoint y: 36, distance: 7.4
click at [11, 31] on icon at bounding box center [12, 31] width 4 height 5
click at [12, 44] on icon at bounding box center [11, 44] width 3 height 5
select select "8694"
select select "service"
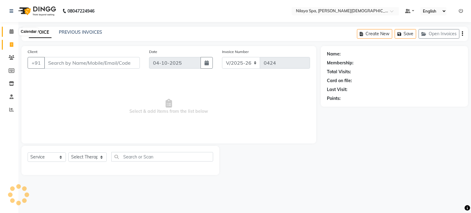
click at [10, 30] on icon at bounding box center [12, 31] width 4 height 5
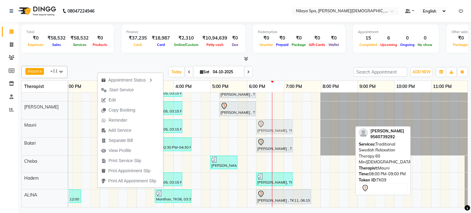
drag, startPoint x: 328, startPoint y: 121, endPoint x: 265, endPoint y: 119, distance: 62.6
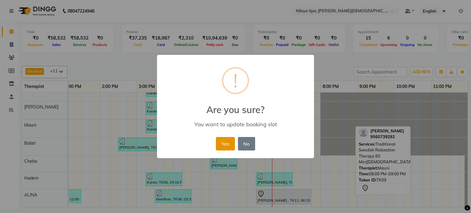
click at [226, 144] on button "Yes" at bounding box center [225, 144] width 19 height 14
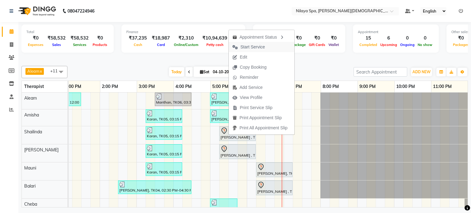
click at [249, 46] on span "Start Service" at bounding box center [253, 47] width 25 height 6
click at [253, 46] on div "Redemption ₹0 Voucher ₹0 Prepaid ₹0 Package ₹0 Gift Cards ₹0 Wallet" at bounding box center [299, 39] width 92 height 28
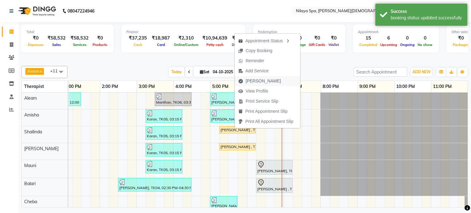
click at [256, 80] on span "[PERSON_NAME]" at bounding box center [263, 81] width 35 height 6
select select "service"
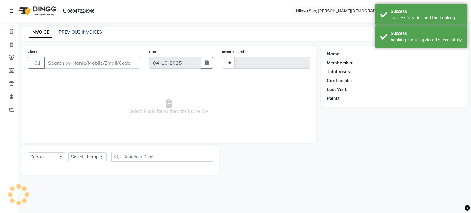
type input "0424"
select select "8694"
type input "98******00"
select select "87836"
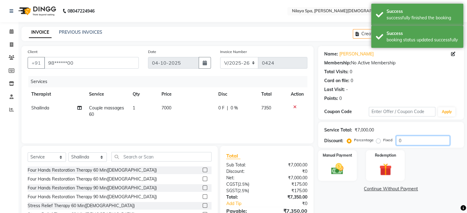
click at [408, 140] on input "0" at bounding box center [423, 141] width 54 height 10
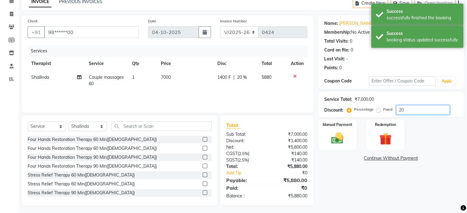
scroll to position [33, 0]
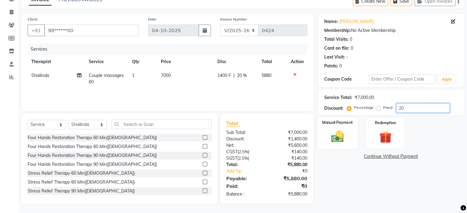
type input "20"
click at [332, 130] on img at bounding box center [337, 137] width 21 height 15
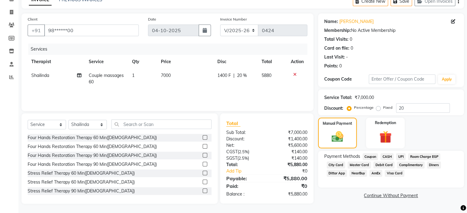
click at [401, 156] on span "UPI" at bounding box center [401, 156] width 10 height 7
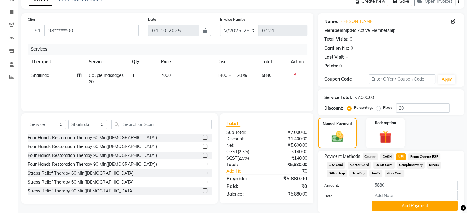
scroll to position [55, 0]
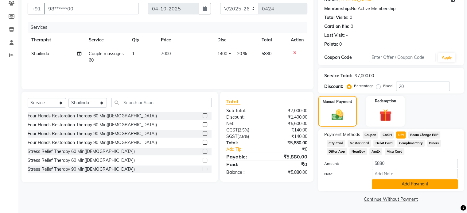
click at [401, 185] on button "Add Payment" at bounding box center [415, 185] width 86 height 10
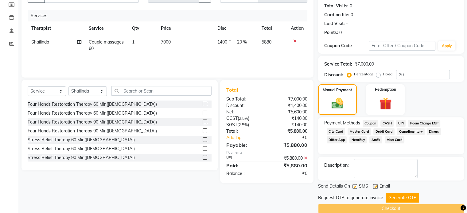
scroll to position [75, 0]
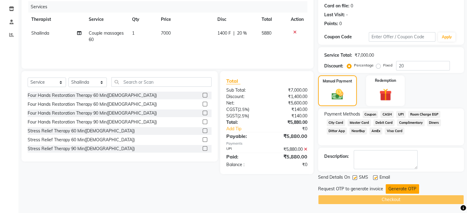
click at [399, 188] on button "Generate OTP" at bounding box center [402, 189] width 33 height 10
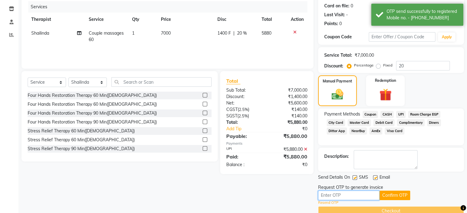
click at [355, 196] on input "text" at bounding box center [348, 196] width 61 height 10
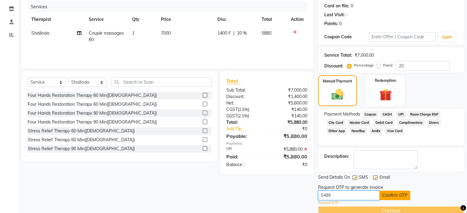
type input "5489"
click at [394, 195] on button "Confirm OTP" at bounding box center [394, 196] width 31 height 10
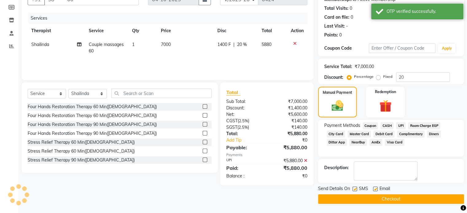
scroll to position [63, 0]
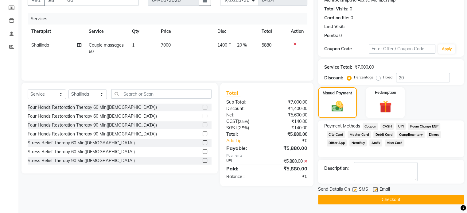
click at [389, 200] on button "Checkout" at bounding box center [391, 200] width 146 height 10
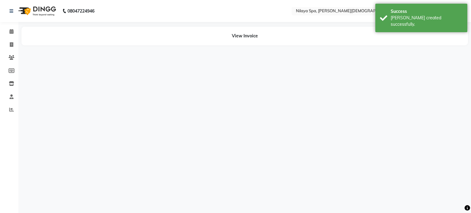
select select "87836"
select select "87837"
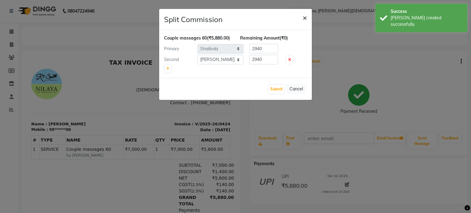
click at [304, 17] on span "×" at bounding box center [305, 17] width 4 height 9
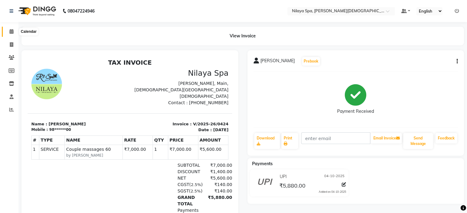
drag, startPoint x: 13, startPoint y: 30, endPoint x: 13, endPoint y: 37, distance: 6.4
click at [13, 30] on icon at bounding box center [12, 31] width 4 height 5
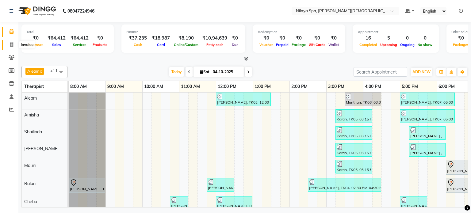
click at [11, 45] on icon at bounding box center [11, 44] width 3 height 5
select select "8694"
select select "service"
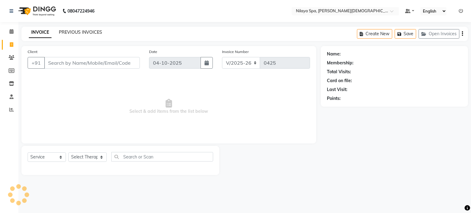
click at [71, 32] on link "PREVIOUS INVOICES" at bounding box center [80, 32] width 43 height 6
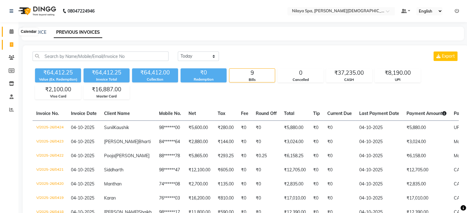
click at [12, 30] on icon at bounding box center [12, 31] width 4 height 5
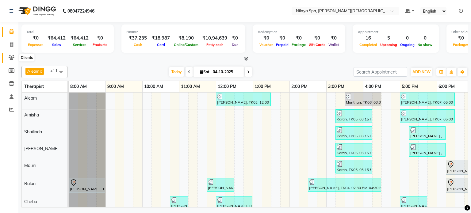
click at [12, 56] on icon at bounding box center [12, 57] width 6 height 5
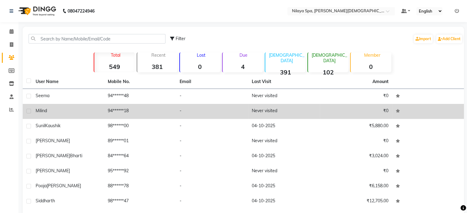
click at [45, 110] on span "Milind" at bounding box center [41, 111] width 11 height 6
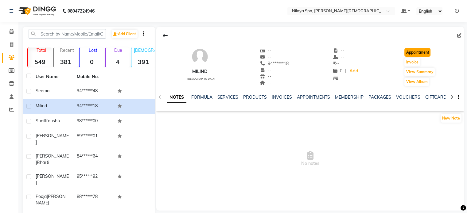
click at [413, 52] on button "Appointment" at bounding box center [417, 52] width 26 height 9
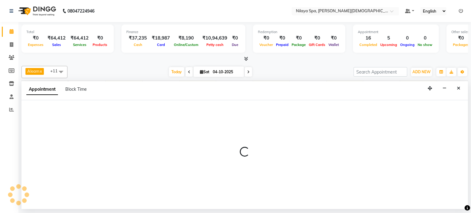
select select "540"
select select "tentative"
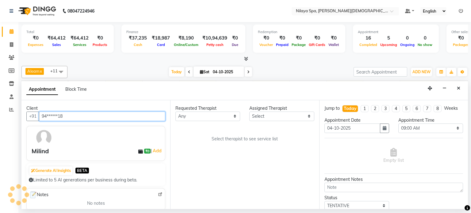
scroll to position [0, 190]
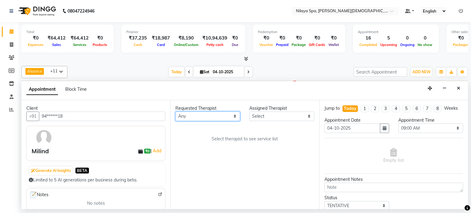
click at [235, 113] on select "Any Aleam [PERSON_NAME] [PERSON_NAME] [PERSON_NAME] [PERSON_NAME] [PERSON_NAME]" at bounding box center [208, 117] width 65 height 10
select select "87834"
click at [176, 112] on select "Any Aleam [PERSON_NAME] [PERSON_NAME] [PERSON_NAME] [PERSON_NAME] [PERSON_NAME]" at bounding box center [208, 117] width 65 height 10
select select "87834"
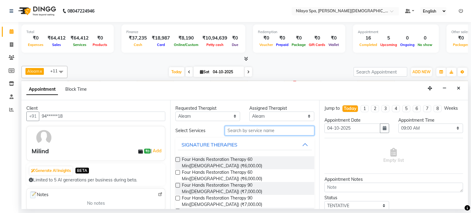
click at [247, 132] on input "text" at bounding box center [270, 131] width 90 height 10
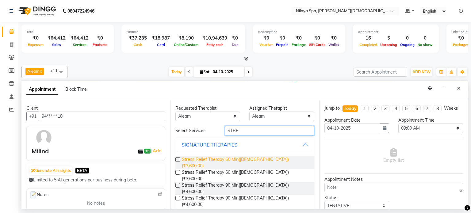
type input "STRE"
click at [238, 159] on span "Stress Relief Therapy 60 Min([DEMOGRAPHIC_DATA]) (₹3,600.00)" at bounding box center [245, 163] width 127 height 13
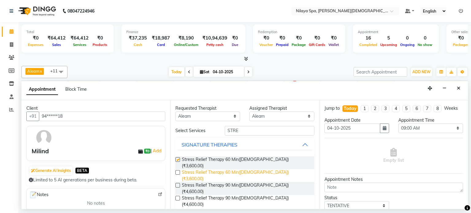
checkbox input "false"
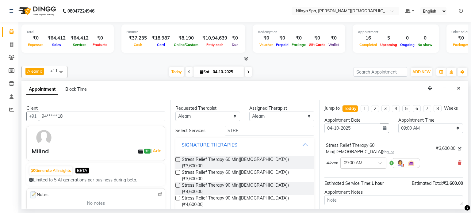
click at [381, 162] on span at bounding box center [383, 165] width 8 height 6
click at [357, 178] on div "07:15 PM" at bounding box center [363, 183] width 45 height 11
click at [233, 114] on select "Any Aleam [PERSON_NAME] [PERSON_NAME] [PERSON_NAME] [PERSON_NAME] [PERSON_NAME]" at bounding box center [208, 117] width 65 height 10
select select "87836"
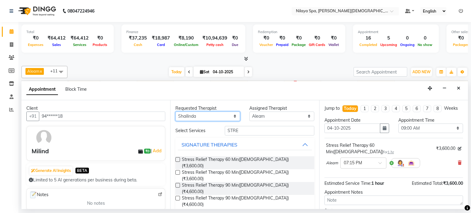
click at [176, 112] on select "Any Aleam [PERSON_NAME] [PERSON_NAME] [PERSON_NAME] [PERSON_NAME] [PERSON_NAME]" at bounding box center [208, 117] width 65 height 10
select select "87836"
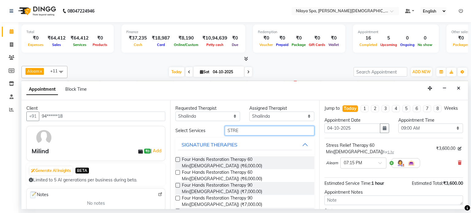
click at [246, 127] on input "STRE" at bounding box center [270, 131] width 90 height 10
type input "S"
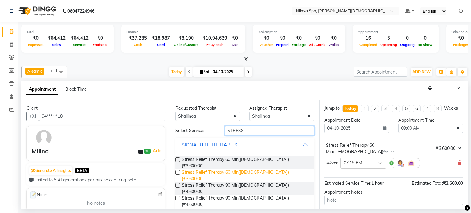
type input "STRESS"
click at [248, 169] on span "Stress Relief Therapy 60 Min([DEMOGRAPHIC_DATA]) (₹3,600.00)" at bounding box center [245, 175] width 127 height 13
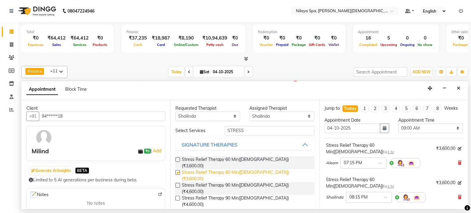
checkbox input "false"
click at [385, 196] on span at bounding box center [388, 199] width 8 height 6
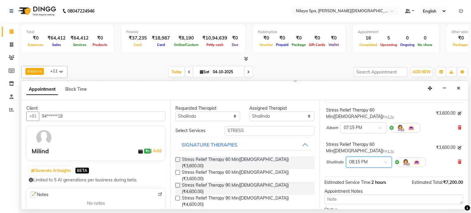
scroll to position [61, 0]
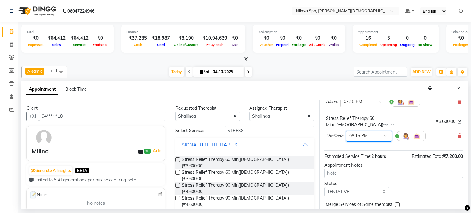
click at [386, 135] on span at bounding box center [388, 138] width 8 height 6
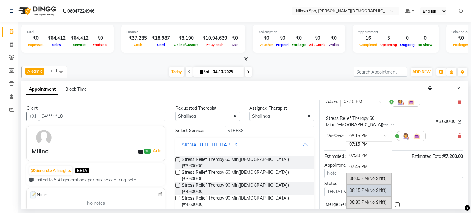
scroll to position [454, 0]
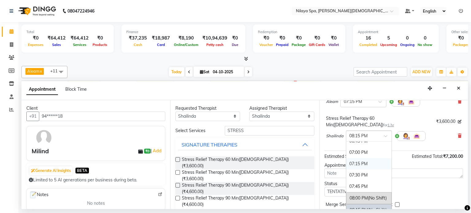
click at [356, 158] on div "07:15 PM" at bounding box center [369, 163] width 45 height 11
click at [356, 154] on span "Estimated Service Time:" at bounding box center [348, 157] width 47 height 6
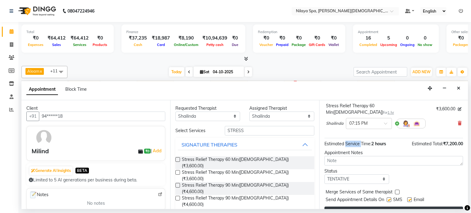
scroll to position [81, 0]
click at [374, 207] on button "Book" at bounding box center [394, 212] width 139 height 11
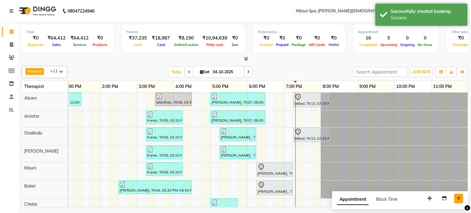
click at [459, 196] on icon "Close" at bounding box center [458, 198] width 3 height 4
select select "87840"
select select "tentative"
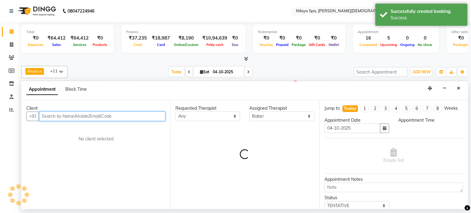
select select "1410"
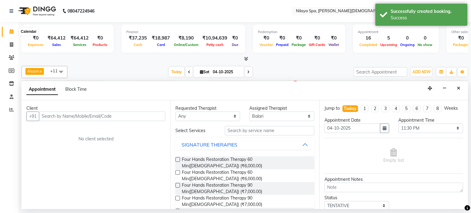
click at [11, 32] on icon at bounding box center [12, 31] width 4 height 5
click at [11, 46] on icon at bounding box center [11, 44] width 3 height 5
select select "8694"
select select "service"
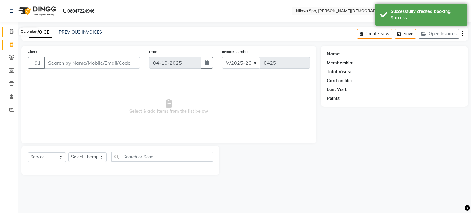
click at [11, 31] on icon at bounding box center [12, 31] width 4 height 5
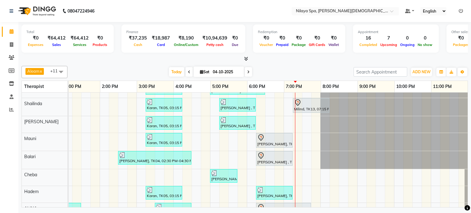
scroll to position [47, 0]
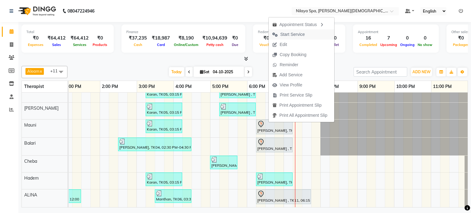
click at [289, 32] on span "Start Service" at bounding box center [293, 34] width 25 height 6
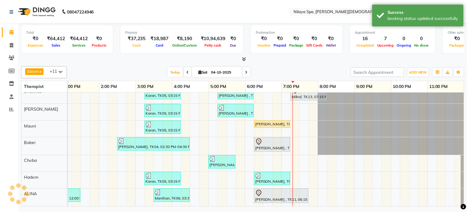
scroll to position [46, 194]
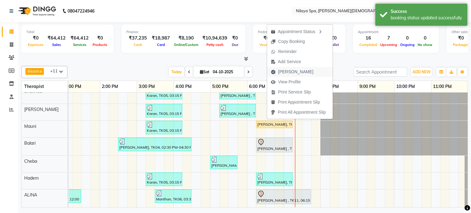
click at [287, 73] on span "[PERSON_NAME]" at bounding box center [295, 72] width 35 height 6
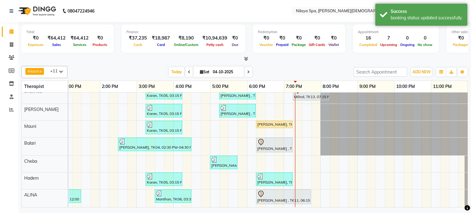
select select "8694"
select select "service"
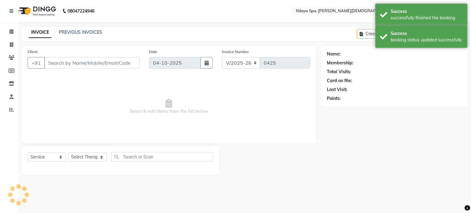
type input "95******92"
select select "87839"
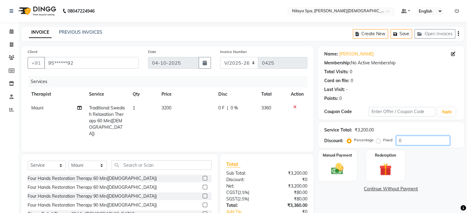
click at [405, 140] on input "0" at bounding box center [423, 141] width 54 height 10
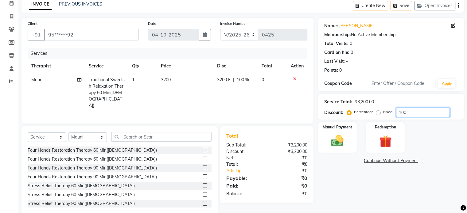
scroll to position [39, 0]
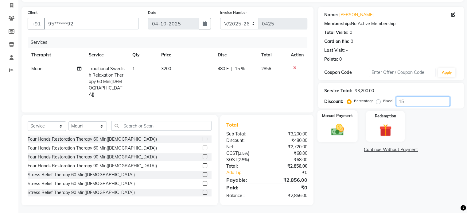
type input "15"
click at [332, 123] on img at bounding box center [337, 130] width 21 height 15
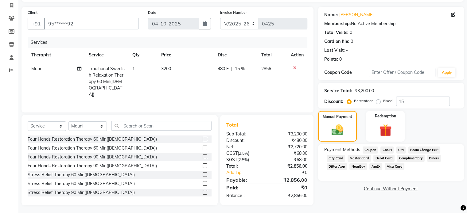
click at [399, 150] on span "UPI" at bounding box center [401, 150] width 10 height 7
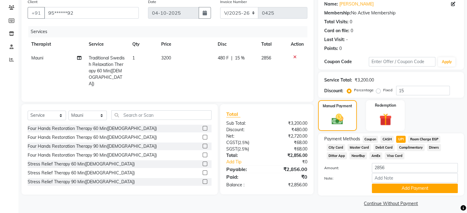
scroll to position [55, 0]
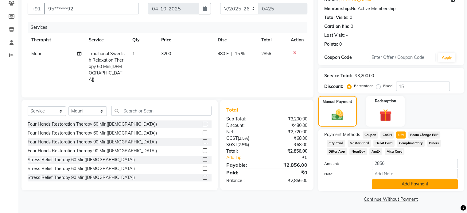
click at [405, 184] on button "Add Payment" at bounding box center [415, 185] width 86 height 10
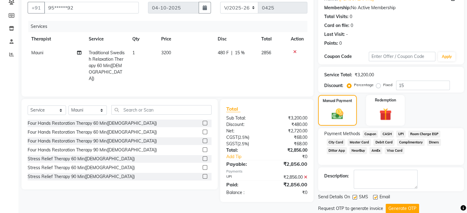
scroll to position [75, 0]
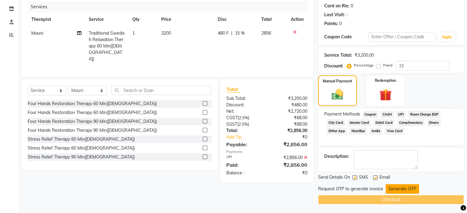
click at [398, 190] on button "Generate OTP" at bounding box center [402, 189] width 33 height 10
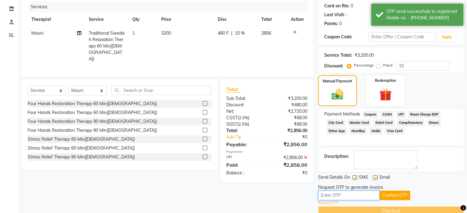
click at [337, 196] on input "text" at bounding box center [348, 196] width 61 height 10
type input "7610"
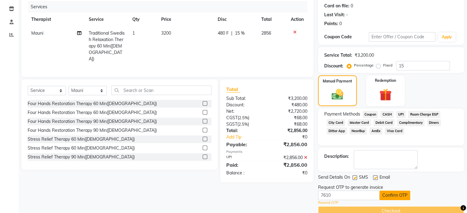
click at [397, 195] on button "Confirm OTP" at bounding box center [394, 196] width 31 height 10
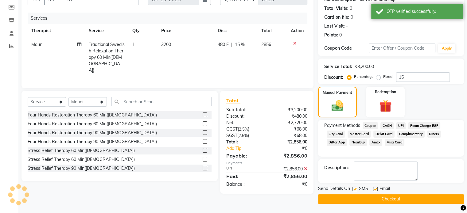
scroll to position [63, 0]
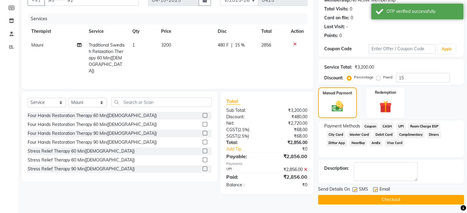
click at [382, 200] on button "Checkout" at bounding box center [391, 200] width 146 height 10
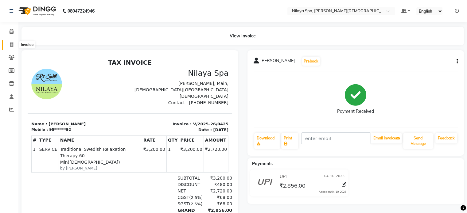
click at [11, 45] on icon at bounding box center [11, 44] width 3 height 5
select select "service"
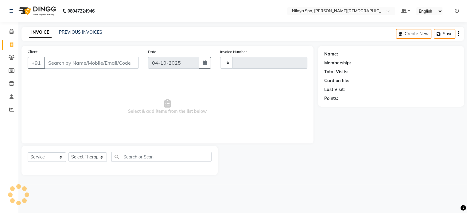
type input "0426"
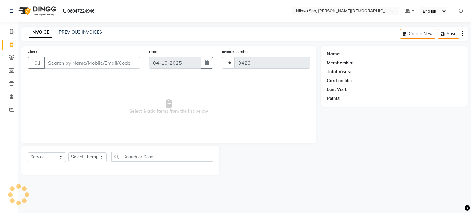
select select "8694"
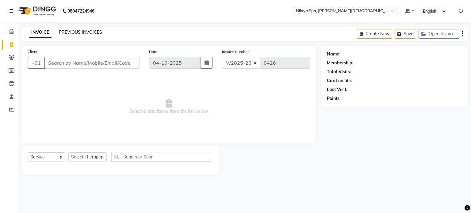
click at [76, 32] on link "PREVIOUS INVOICES" at bounding box center [80, 32] width 43 height 6
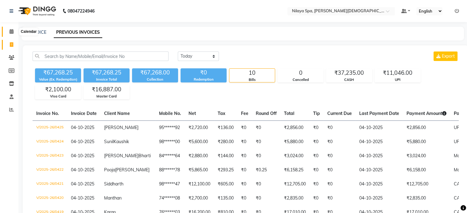
drag, startPoint x: 13, startPoint y: 30, endPoint x: 16, endPoint y: 33, distance: 4.1
click at [13, 30] on icon at bounding box center [12, 31] width 4 height 5
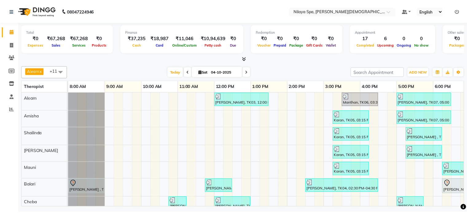
scroll to position [0, 190]
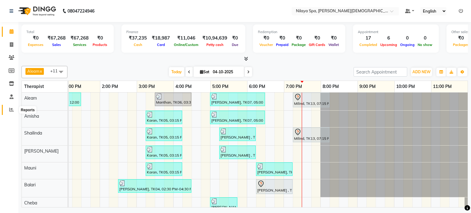
click at [8, 109] on span at bounding box center [11, 110] width 11 height 7
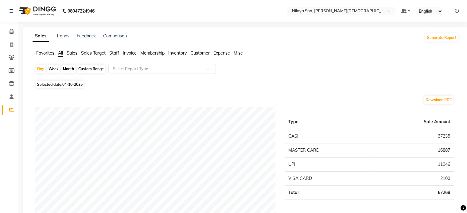
click at [71, 54] on span "Sales" at bounding box center [72, 53] width 11 height 6
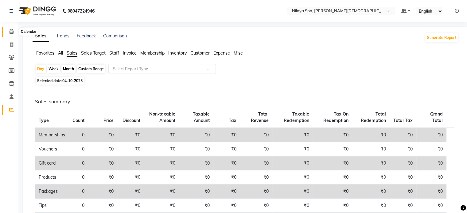
click at [8, 32] on span at bounding box center [11, 31] width 11 height 7
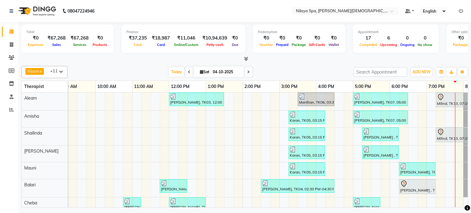
scroll to position [0, 19]
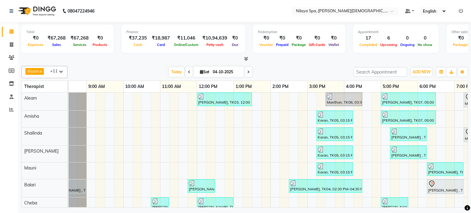
click at [172, 207] on div "Total ₹0 Expenses ₹67,268 Sales ₹67,268 Services ₹0 Products Finance ₹37,235 Ca…" at bounding box center [244, 115] width 453 height 187
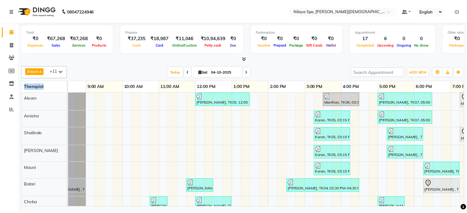
scroll to position [45, 0]
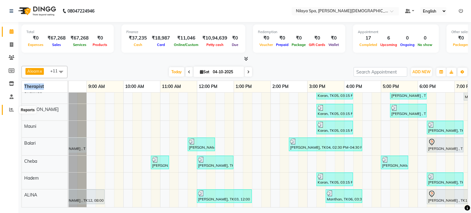
click at [10, 109] on icon at bounding box center [11, 109] width 5 height 5
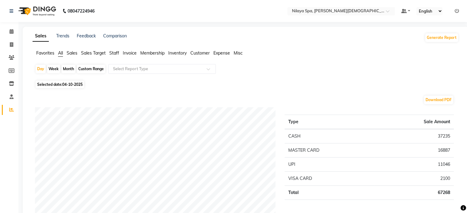
click at [69, 52] on span "Sales" at bounding box center [72, 53] width 11 height 6
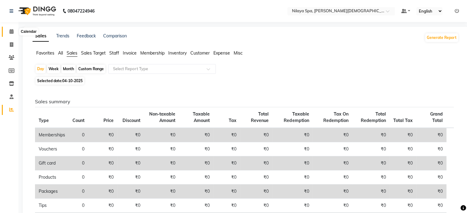
click at [10, 32] on icon at bounding box center [12, 31] width 4 height 5
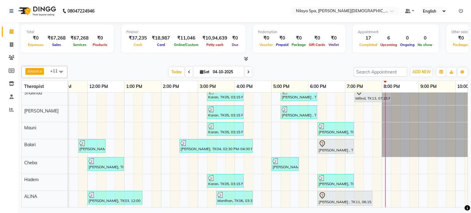
scroll to position [45, 0]
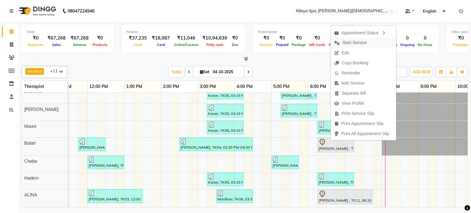
click at [357, 42] on span "Start Service" at bounding box center [355, 43] width 25 height 6
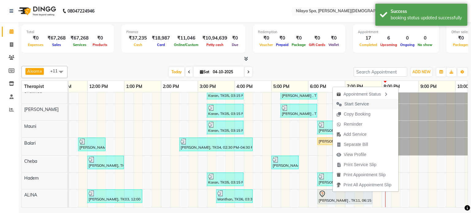
click at [354, 103] on span "Start Service" at bounding box center [357, 104] width 25 height 6
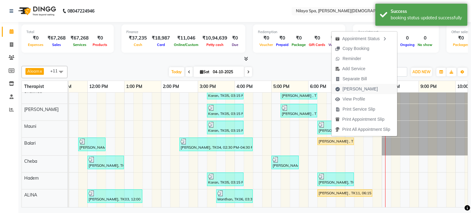
click at [351, 88] on span "[PERSON_NAME]" at bounding box center [360, 89] width 35 height 6
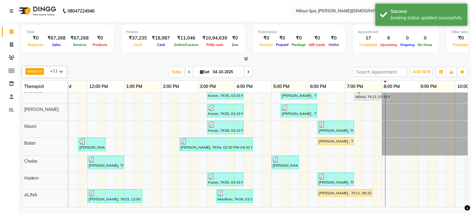
select select "8694"
select select "service"
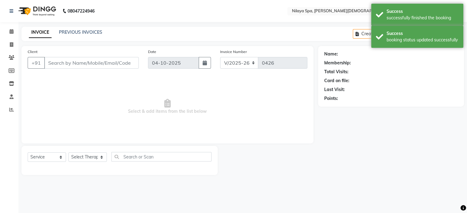
type input "89******01"
select select "87840"
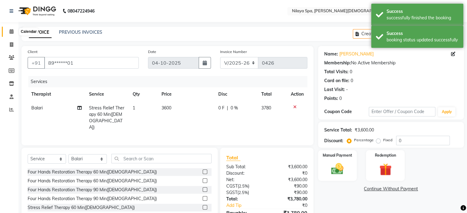
click at [10, 30] on icon at bounding box center [12, 31] width 4 height 5
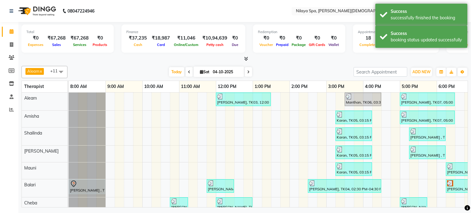
scroll to position [0, 190]
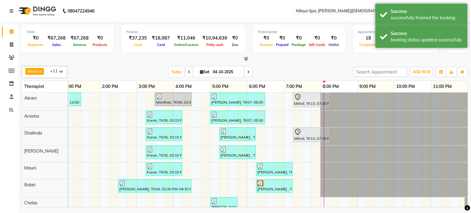
click at [435, 200] on div "[PERSON_NAME], TK03, 12:00 PM-01:30 PM, Couple massage 90 Manthan, TK06, 03:30 …" at bounding box center [173, 171] width 589 height 157
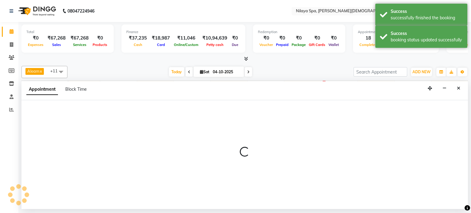
select select "91634"
select select "1380"
select select "tentative"
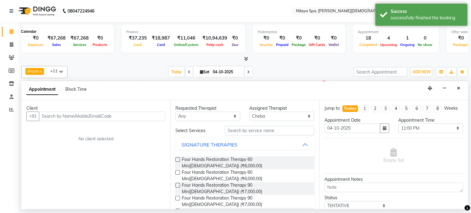
click at [12, 30] on icon at bounding box center [12, 31] width 4 height 5
click at [10, 43] on icon at bounding box center [11, 44] width 3 height 5
select select "8694"
select select "service"
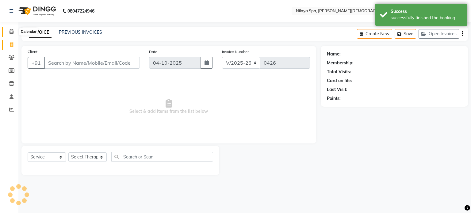
click at [12, 30] on icon at bounding box center [12, 31] width 4 height 5
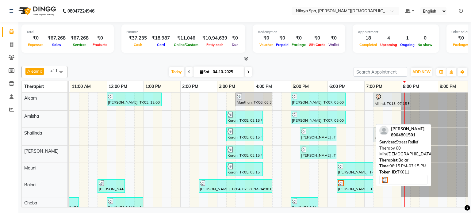
scroll to position [34, 0]
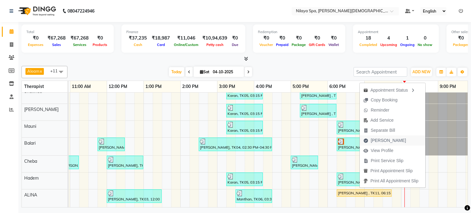
click at [383, 141] on span "[PERSON_NAME]" at bounding box center [388, 141] width 35 height 6
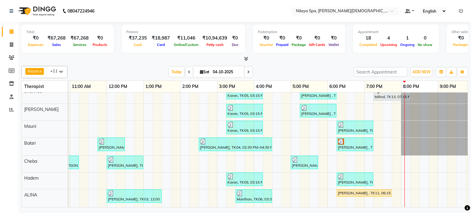
select select "8694"
select select "service"
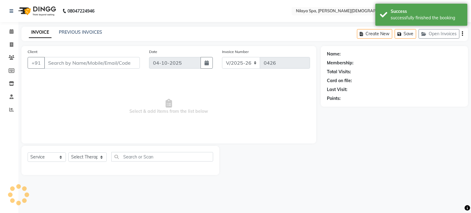
type input "89******01"
select select "92851"
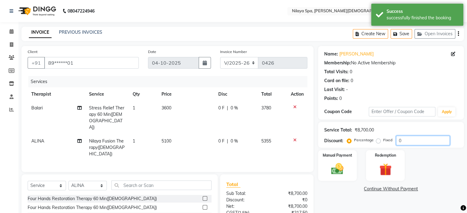
click at [407, 138] on input "0" at bounding box center [423, 141] width 54 height 10
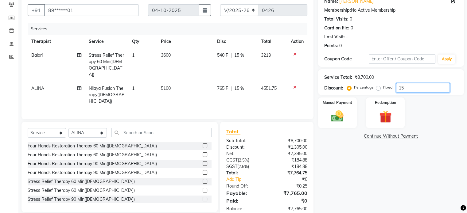
type input "15"
click at [333, 108] on div "Manual Payment" at bounding box center [337, 113] width 40 height 32
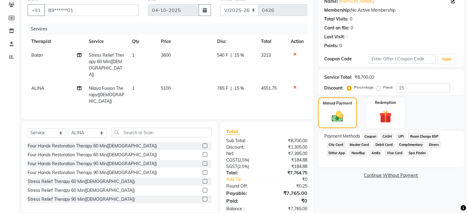
click at [388, 136] on span "CASH" at bounding box center [386, 136] width 13 height 7
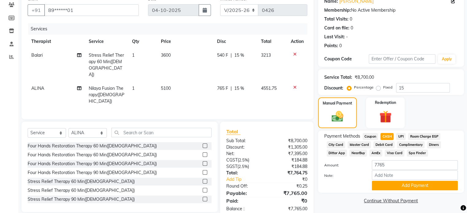
scroll to position [55, 0]
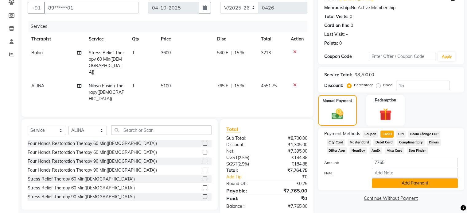
click at [410, 183] on button "Add Payment" at bounding box center [415, 184] width 86 height 10
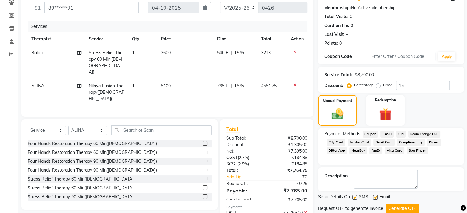
scroll to position [75, 0]
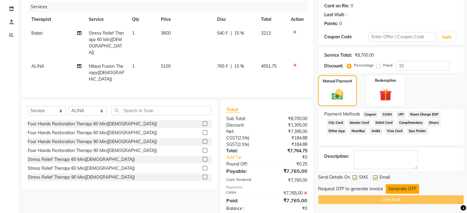
click at [396, 188] on button "Generate OTP" at bounding box center [402, 189] width 33 height 10
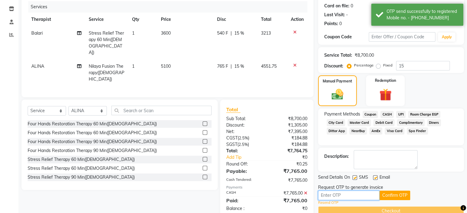
click at [336, 195] on input "text" at bounding box center [348, 196] width 61 height 10
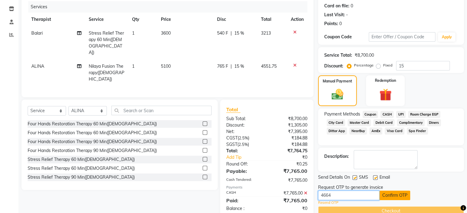
type input "4664"
click at [387, 196] on button "Confirm OTP" at bounding box center [394, 196] width 31 height 10
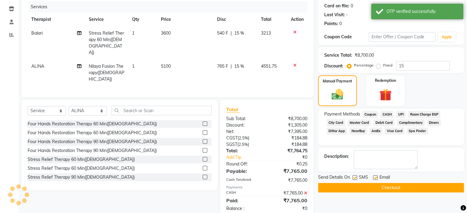
scroll to position [74, 0]
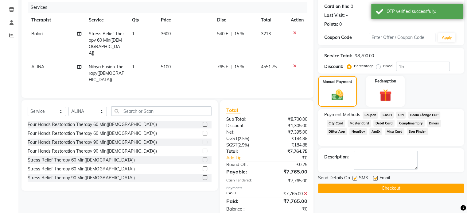
click at [390, 187] on button "Checkout" at bounding box center [391, 189] width 146 height 10
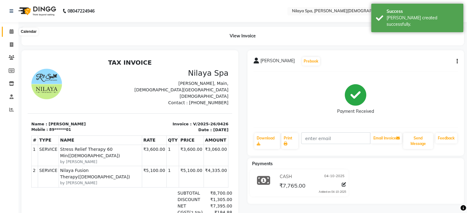
drag, startPoint x: 11, startPoint y: 30, endPoint x: 16, endPoint y: 33, distance: 5.9
click at [11, 30] on icon at bounding box center [12, 31] width 4 height 5
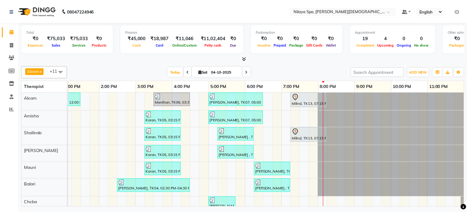
scroll to position [45, 0]
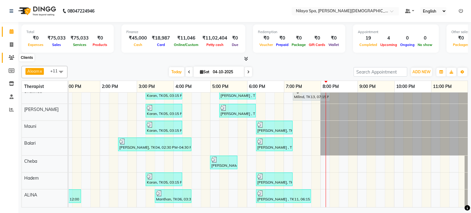
click at [9, 56] on icon at bounding box center [12, 57] width 6 height 5
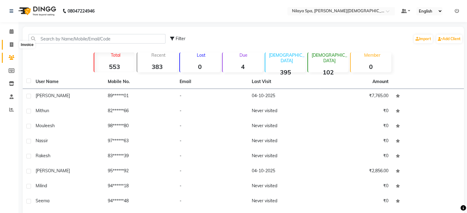
click at [10, 45] on icon at bounding box center [11, 44] width 3 height 5
select select "service"
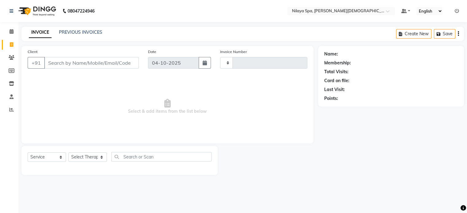
type input "0427"
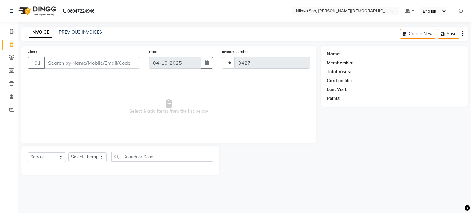
select select "8694"
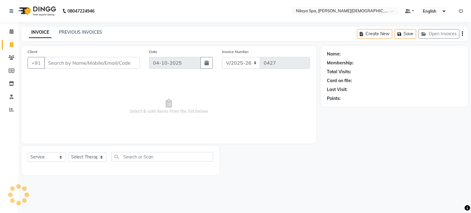
click at [70, 29] on div "PREVIOUS INVOICES" at bounding box center [80, 32] width 43 height 6
click at [84, 33] on link "PREVIOUS INVOICES" at bounding box center [80, 32] width 43 height 6
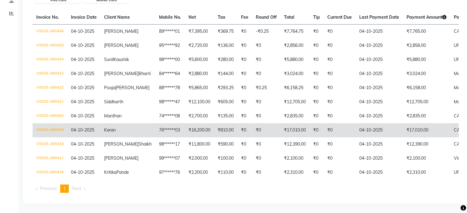
scroll to position [138, 0]
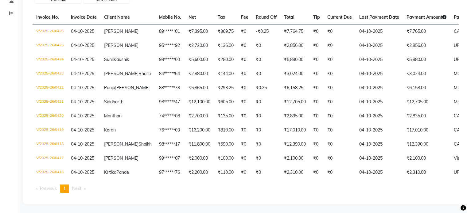
click at [79, 190] on span "Next page" at bounding box center [76, 189] width 9 height 6
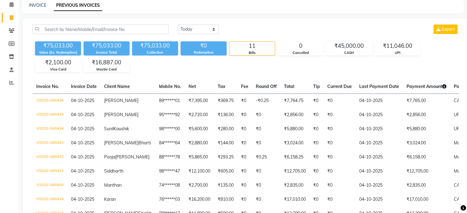
scroll to position [15, 0]
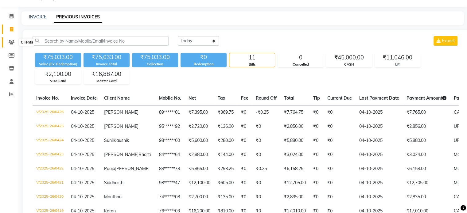
click at [11, 41] on icon at bounding box center [12, 42] width 6 height 5
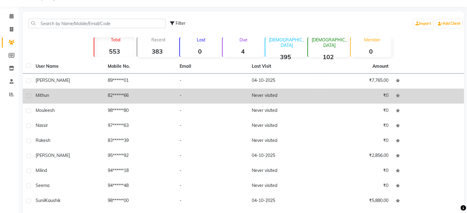
click at [47, 96] on span "Mithun" at bounding box center [43, 96] width 14 height 6
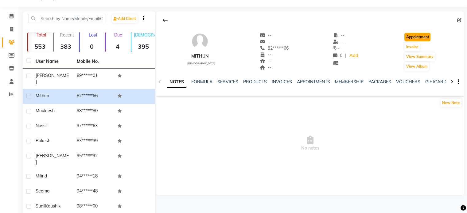
click at [416, 36] on button "Appointment" at bounding box center [417, 37] width 26 height 9
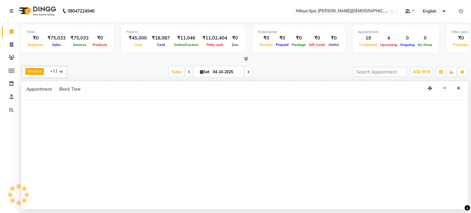
select select "540"
select select "tentative"
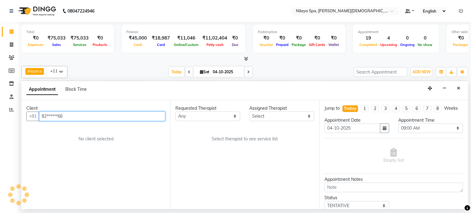
scroll to position [0, 190]
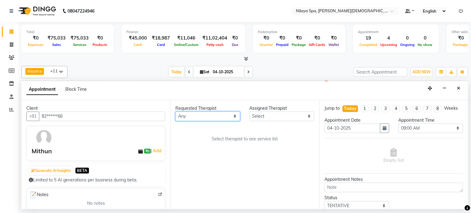
click at [236, 115] on select "Any Aleam [PERSON_NAME] [PERSON_NAME] [PERSON_NAME] [PERSON_NAME] [PERSON_NAME]" at bounding box center [208, 117] width 65 height 10
select select "92105"
click at [176, 112] on select "Any Aleam [PERSON_NAME] [PERSON_NAME] [PERSON_NAME] [PERSON_NAME] [PERSON_NAME]" at bounding box center [208, 117] width 65 height 10
select select "92105"
click at [203, 174] on div "Requested Therapist Any Aleam [PERSON_NAME] [PERSON_NAME] [PERSON_NAME] [PERSON…" at bounding box center [244, 154] width 149 height 109
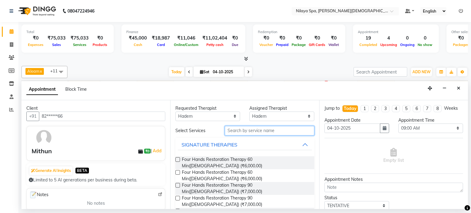
click at [246, 132] on input "text" at bounding box center [270, 131] width 90 height 10
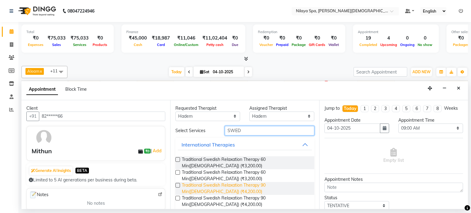
type input "SWED"
click at [244, 184] on span "Traditional Swedish Relaxation Therapy 90 Min([DEMOGRAPHIC_DATA]) (₹4,200.00)" at bounding box center [245, 188] width 127 height 13
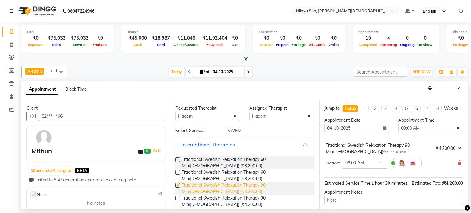
checkbox input "false"
click at [382, 162] on span at bounding box center [384, 165] width 8 height 6
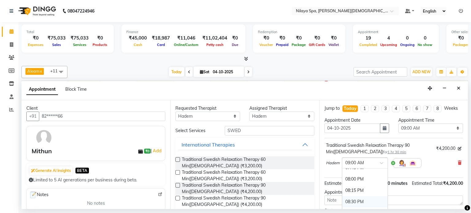
scroll to position [491, 0]
click at [352, 196] on div "08:15 PM" at bounding box center [365, 199] width 45 height 11
click at [352, 196] on div "Appointment Notes" at bounding box center [394, 192] width 139 height 6
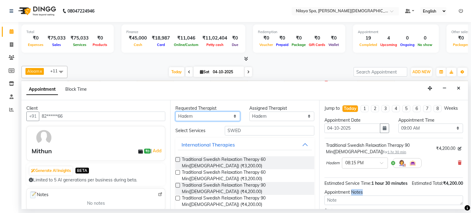
click at [233, 115] on select "Any Aleam [PERSON_NAME] [PERSON_NAME] [PERSON_NAME] [PERSON_NAME] [PERSON_NAME]" at bounding box center [208, 117] width 65 height 10
select select "87839"
click at [176, 112] on select "Any Aleam [PERSON_NAME] [PERSON_NAME] [PERSON_NAME] [PERSON_NAME] [PERSON_NAME]" at bounding box center [208, 117] width 65 height 10
select select "87839"
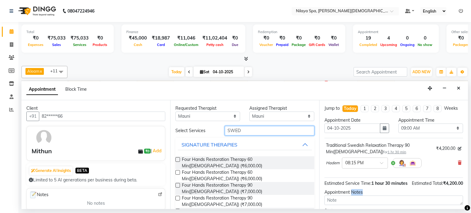
click at [250, 130] on input "SWED" at bounding box center [270, 131] width 90 height 10
type input "S"
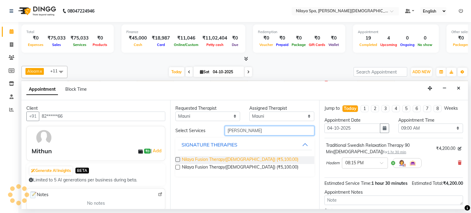
type input "[PERSON_NAME]"
click at [232, 158] on span "Nilaya Fusion Therapy([DEMOGRAPHIC_DATA]) (₹5,100.00)" at bounding box center [240, 161] width 117 height 8
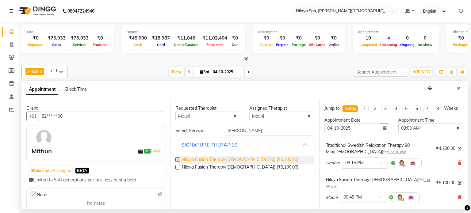
checkbox input "false"
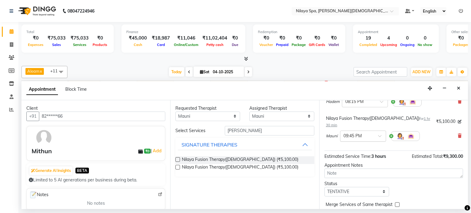
click at [379, 135] on span at bounding box center [382, 138] width 8 height 6
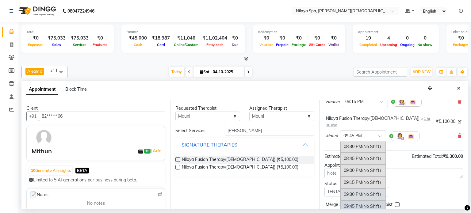
scroll to position [494, 0]
click at [360, 164] on div "08:15 PM (No Shift)" at bounding box center [363, 170] width 45 height 12
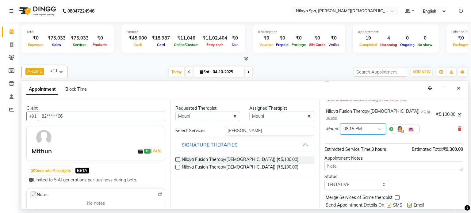
scroll to position [87, 0]
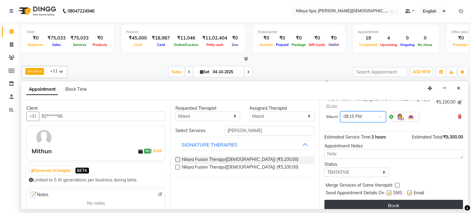
click at [379, 200] on button "Book" at bounding box center [394, 205] width 139 height 11
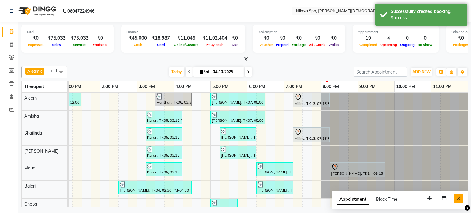
click at [459, 197] on icon "Close" at bounding box center [458, 198] width 3 height 4
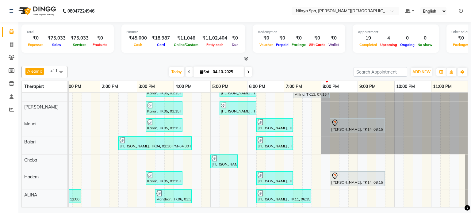
scroll to position [17, 0]
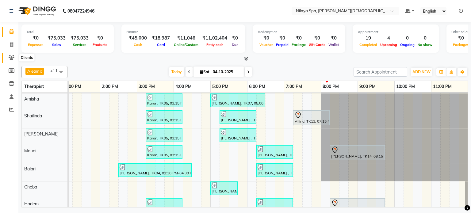
click at [8, 57] on span at bounding box center [11, 57] width 11 height 7
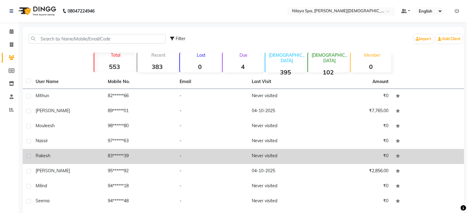
click at [56, 156] on div "Rakesh" at bounding box center [68, 156] width 65 height 6
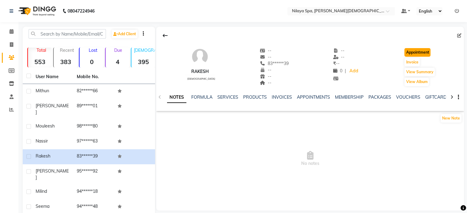
click at [413, 51] on button "Appointment" at bounding box center [417, 52] width 26 height 9
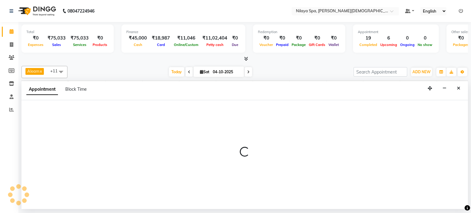
select select "tentative"
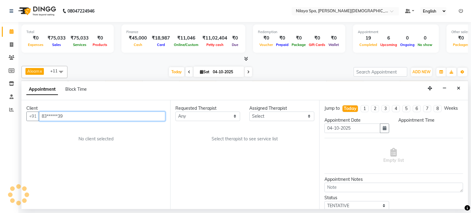
select select "540"
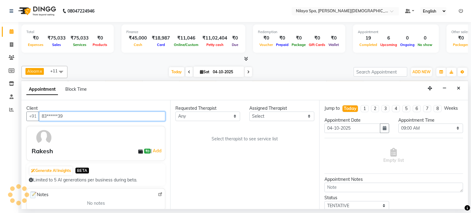
scroll to position [0, 190]
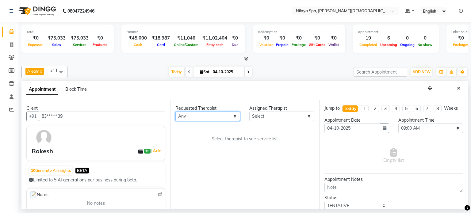
click at [237, 114] on select "Any Aleam [PERSON_NAME] [PERSON_NAME] [PERSON_NAME] [PERSON_NAME] [PERSON_NAME]" at bounding box center [208, 117] width 65 height 10
select select "87835"
click at [176, 112] on select "Any Aleam [PERSON_NAME] [PERSON_NAME] [PERSON_NAME] [PERSON_NAME] [PERSON_NAME]" at bounding box center [208, 117] width 65 height 10
select select "87835"
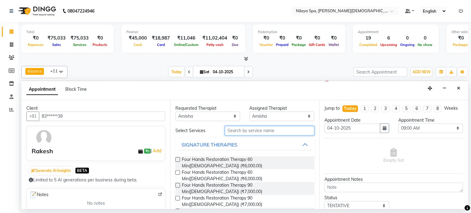
click at [245, 130] on input "text" at bounding box center [270, 131] width 90 height 10
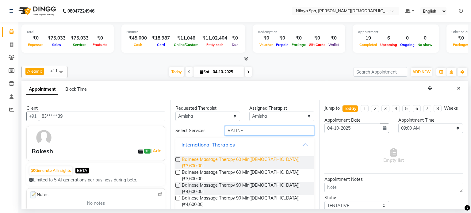
type input "BALINE"
click at [236, 159] on span "Balinese Massage Therapy 60 Min([DEMOGRAPHIC_DATA]) (₹3,600.00)" at bounding box center [245, 163] width 127 height 13
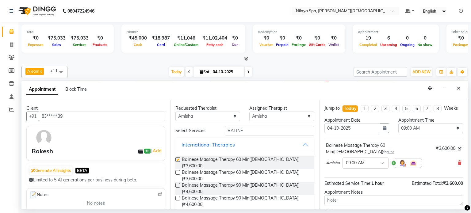
checkbox input "false"
click at [383, 162] on span at bounding box center [385, 165] width 8 height 6
click at [360, 203] on div "07:45 PM" at bounding box center [365, 208] width 45 height 11
click at [235, 113] on select "Any Aleam [PERSON_NAME] [PERSON_NAME] [PERSON_NAME] [PERSON_NAME] [PERSON_NAME]" at bounding box center [208, 117] width 65 height 10
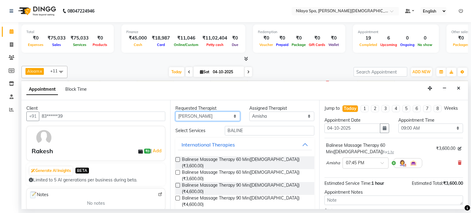
click at [176, 112] on select "Any Aleam [PERSON_NAME] [PERSON_NAME] [PERSON_NAME] [PERSON_NAME] [PERSON_NAME]" at bounding box center [208, 117] width 65 height 10
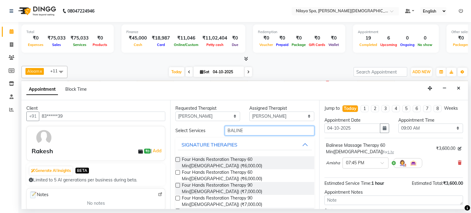
click at [252, 130] on input "BALINE" at bounding box center [270, 131] width 90 height 10
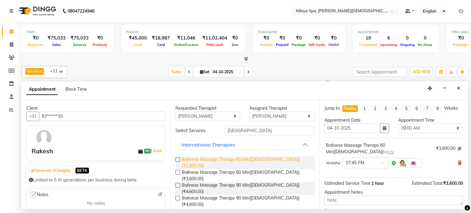
click at [245, 159] on span "Balinese Massage Therapy 60 Min([DEMOGRAPHIC_DATA]) (₹3,600.00)" at bounding box center [245, 163] width 127 height 13
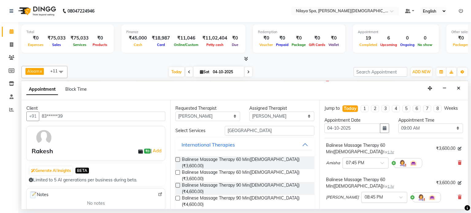
click at [400, 196] on span at bounding box center [404, 199] width 8 height 6
click at [362, 199] on div "07:45 PM" at bounding box center [384, 204] width 45 height 11
click at [365, 194] on input "text" at bounding box center [378, 197] width 27 height 6
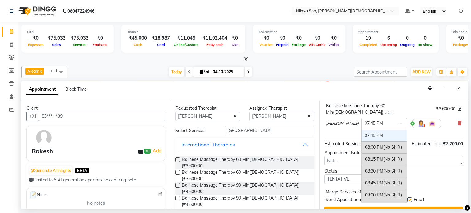
scroll to position [81, 0]
click at [396, 207] on button "Book" at bounding box center [394, 212] width 139 height 11
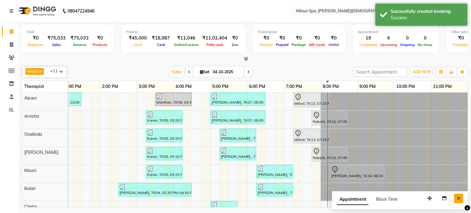
click at [459, 197] on icon "Close" at bounding box center [458, 198] width 3 height 4
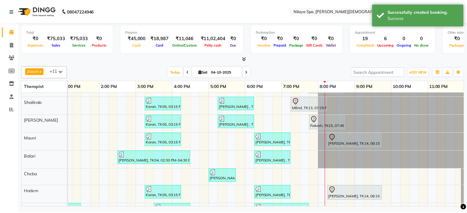
scroll to position [50, 0]
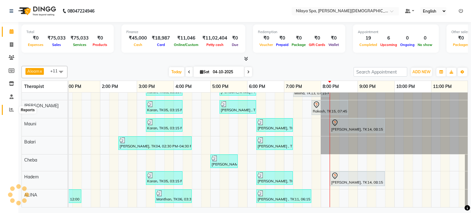
click at [10, 112] on icon at bounding box center [11, 109] width 5 height 5
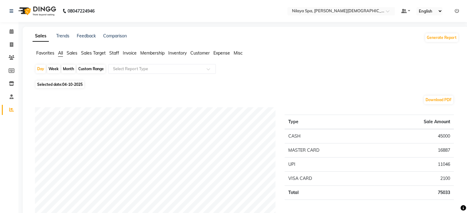
click at [72, 54] on span "Sales" at bounding box center [72, 53] width 11 height 6
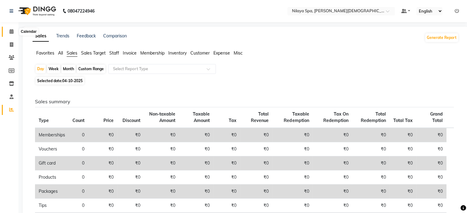
click at [9, 31] on span at bounding box center [11, 31] width 11 height 7
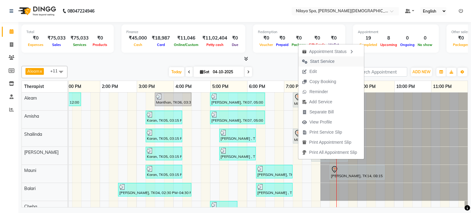
click at [319, 60] on span "Start Service" at bounding box center [322, 61] width 25 height 6
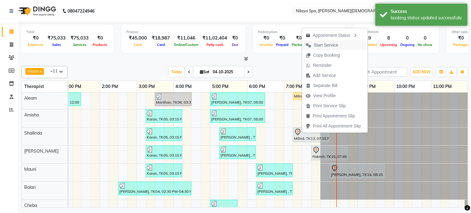
click at [319, 44] on span "Start Service" at bounding box center [326, 45] width 25 height 6
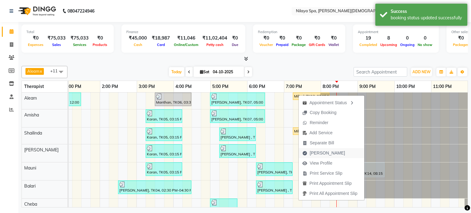
click at [322, 150] on span "[PERSON_NAME]" at bounding box center [327, 153] width 35 height 6
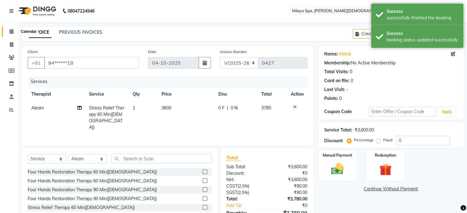
click at [11, 30] on icon at bounding box center [12, 31] width 4 height 5
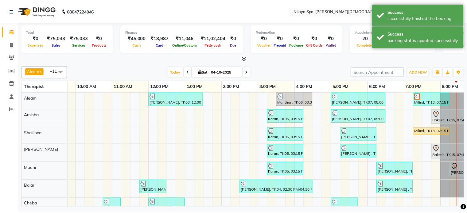
scroll to position [0, 124]
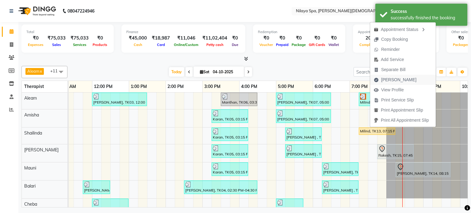
click at [386, 79] on span "[PERSON_NAME]" at bounding box center [399, 80] width 35 height 6
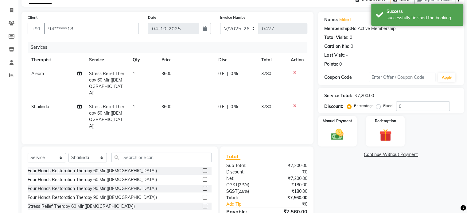
scroll to position [53, 0]
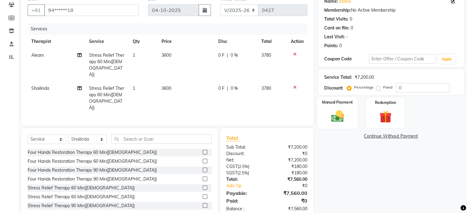
click at [343, 111] on img at bounding box center [337, 116] width 21 height 15
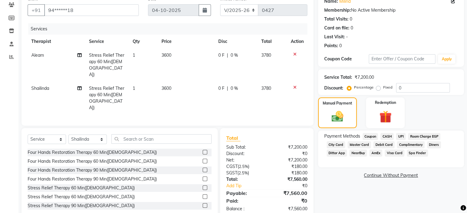
click at [401, 137] on span "UPI" at bounding box center [401, 136] width 10 height 7
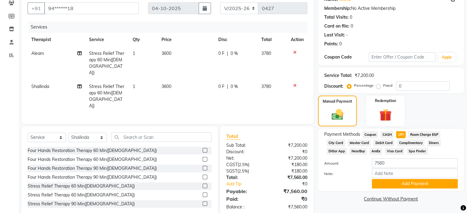
scroll to position [55, 0]
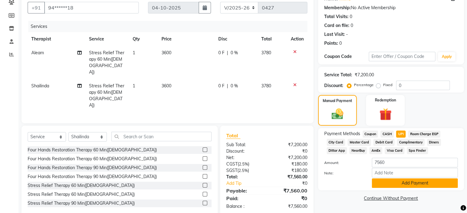
click at [413, 182] on button "Add Payment" at bounding box center [415, 184] width 86 height 10
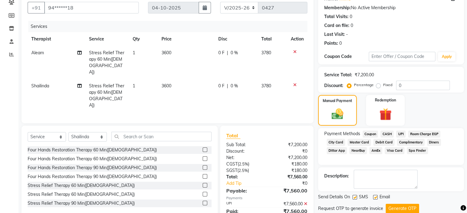
scroll to position [75, 0]
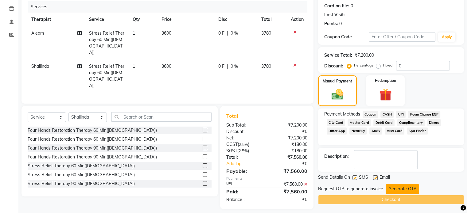
click at [403, 189] on button "Generate OTP" at bounding box center [402, 189] width 33 height 10
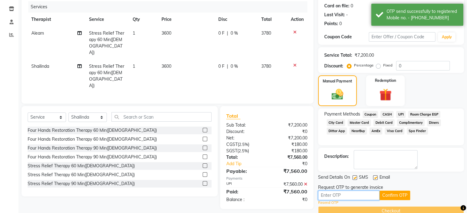
click at [333, 196] on input "text" at bounding box center [348, 196] width 61 height 10
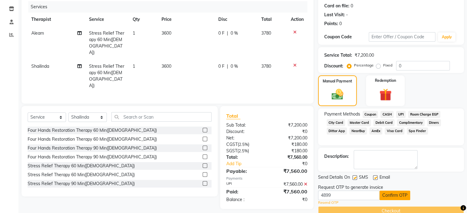
click at [397, 192] on button "Confirm OTP" at bounding box center [394, 196] width 31 height 10
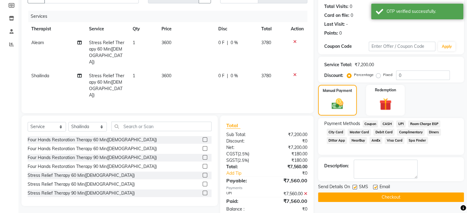
click at [386, 196] on button "Checkout" at bounding box center [391, 198] width 146 height 10
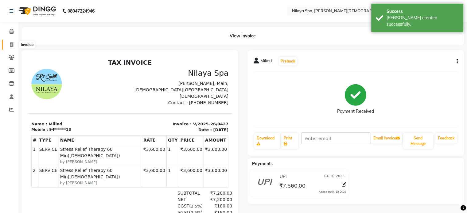
click at [10, 44] on icon at bounding box center [11, 44] width 3 height 5
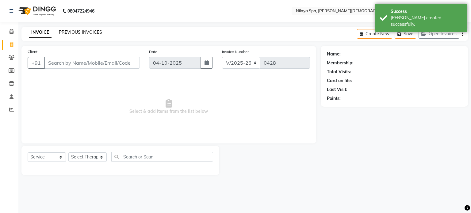
click at [81, 31] on link "PREVIOUS INVOICES" at bounding box center [80, 32] width 43 height 6
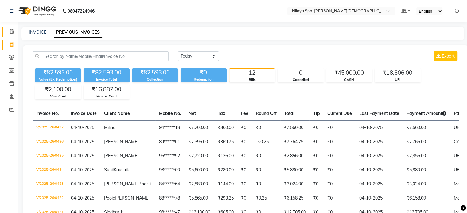
click at [10, 31] on icon at bounding box center [12, 31] width 4 height 5
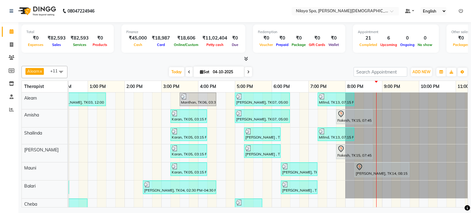
scroll to position [0, 184]
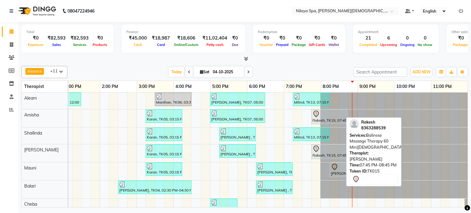
click at [324, 152] on div "Rakesh, TK15, 07:45 PM-08:45 PM, Balinese Massage Therapy 60 Min([DEMOGRAPHIC_D…" at bounding box center [329, 151] width 35 height 13
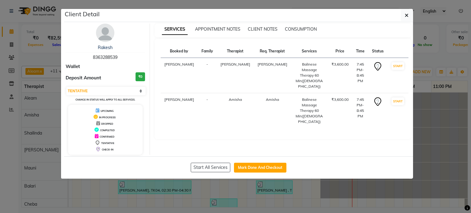
click at [433, 181] on ngb-modal-window "Client Detail Rakesh 8363288539 Wallet Deposit Amount ₹0 Select IN SERVICE CONF…" at bounding box center [235, 106] width 471 height 213
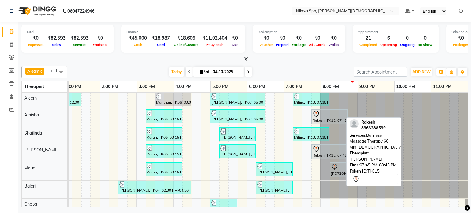
click at [321, 150] on div at bounding box center [330, 148] width 34 height 7
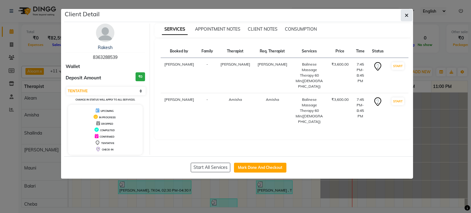
click at [408, 14] on icon "button" at bounding box center [407, 15] width 4 height 5
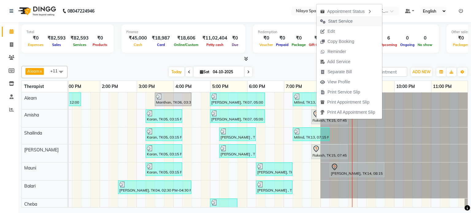
click at [338, 20] on span "Start Service" at bounding box center [340, 21] width 25 height 6
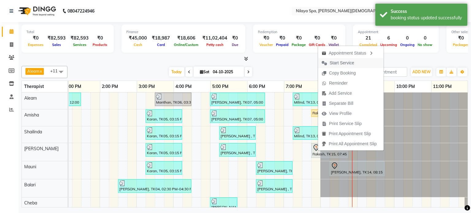
click at [341, 60] on span "Start Service" at bounding box center [342, 63] width 25 height 6
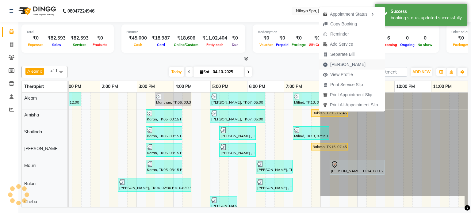
click at [340, 65] on span "[PERSON_NAME]" at bounding box center [348, 64] width 35 height 6
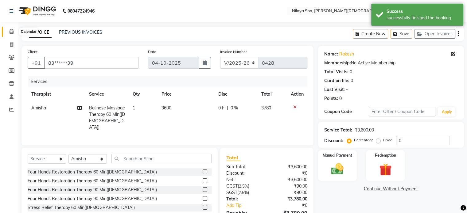
click at [12, 31] on icon at bounding box center [12, 31] width 4 height 5
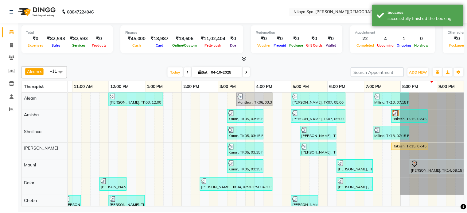
scroll to position [0, 180]
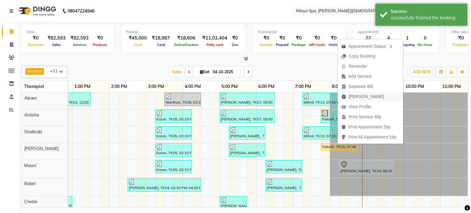
click at [357, 95] on span "[PERSON_NAME]" at bounding box center [366, 97] width 35 height 6
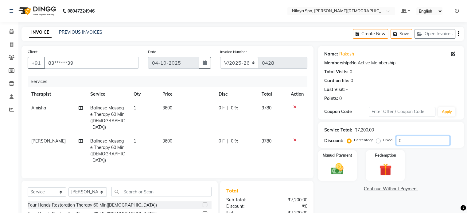
click at [413, 139] on input "0" at bounding box center [423, 141] width 54 height 10
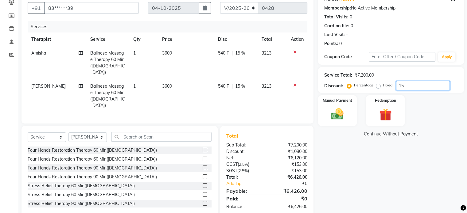
scroll to position [59, 0]
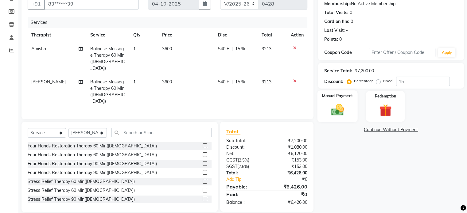
click at [339, 111] on img at bounding box center [337, 110] width 21 height 15
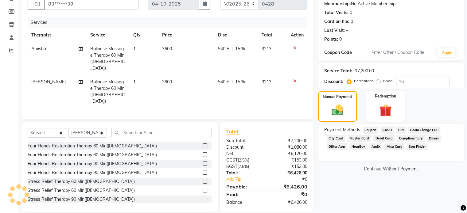
click at [358, 138] on span "Master Card" at bounding box center [358, 138] width 23 height 7
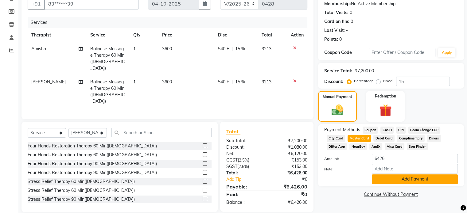
click at [406, 182] on button "Add Payment" at bounding box center [415, 180] width 86 height 10
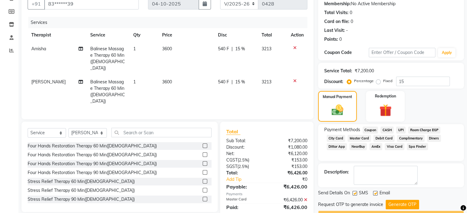
scroll to position [75, 0]
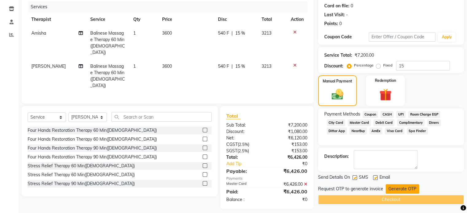
click at [398, 189] on button "Generate OTP" at bounding box center [402, 189] width 33 height 10
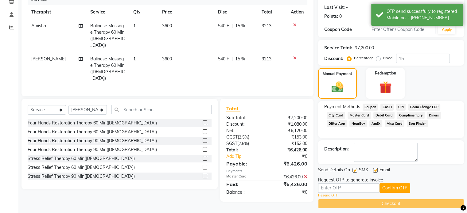
scroll to position [87, 0]
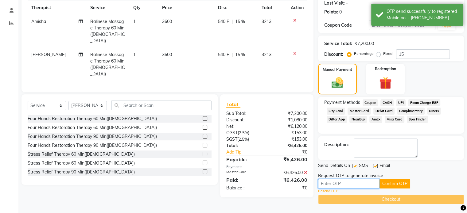
click at [337, 184] on input "text" at bounding box center [348, 184] width 61 height 10
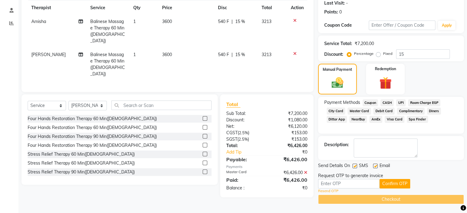
click at [329, 190] on link "Resend OTP" at bounding box center [328, 191] width 20 height 5
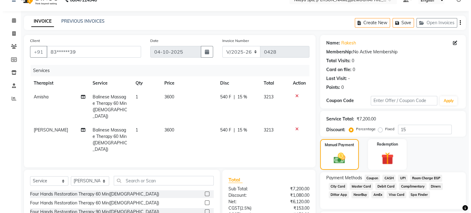
scroll to position [0, 0]
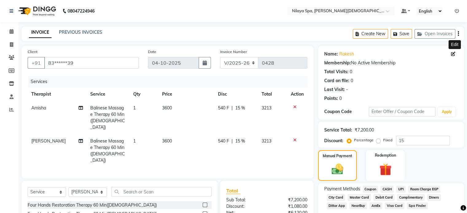
click at [453, 55] on icon at bounding box center [453, 54] width 4 height 4
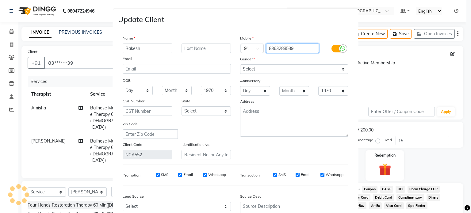
click at [297, 48] on input "8363288539" at bounding box center [292, 49] width 53 height 10
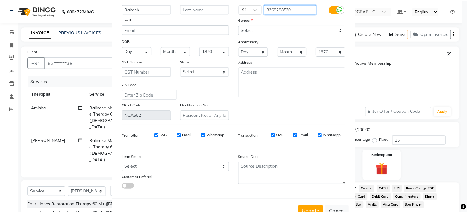
scroll to position [62, 0]
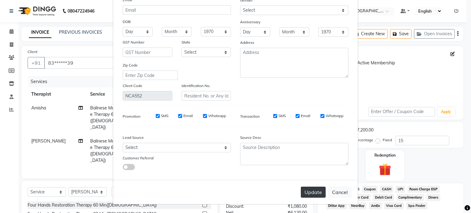
click at [313, 193] on button "Update" at bounding box center [313, 192] width 25 height 11
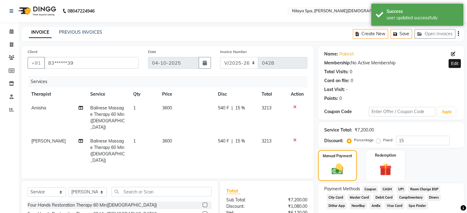
scroll to position [87, 0]
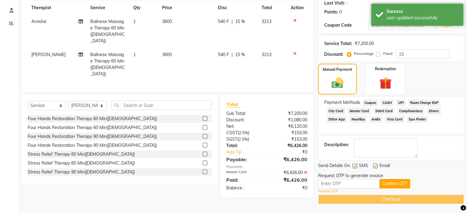
click at [322, 191] on link "Resend OTP" at bounding box center [328, 191] width 20 height 5
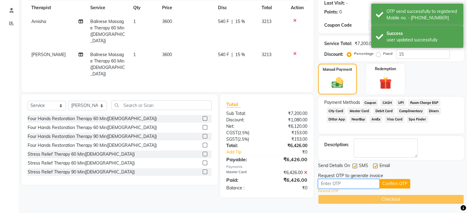
click at [333, 185] on input "text" at bounding box center [348, 184] width 61 height 10
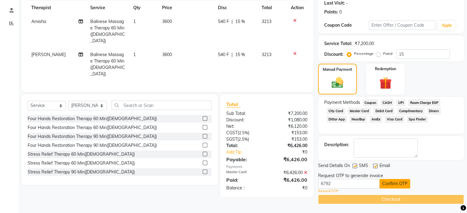
click at [390, 183] on button "Confirm OTP" at bounding box center [394, 184] width 31 height 10
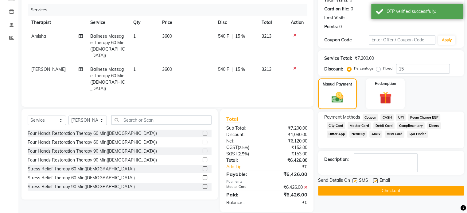
click at [380, 191] on button "Checkout" at bounding box center [391, 191] width 146 height 10
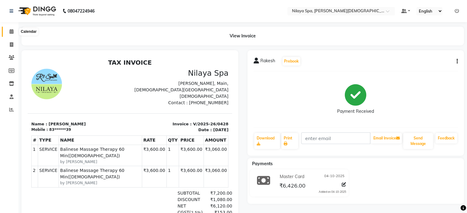
click at [11, 30] on icon at bounding box center [12, 31] width 4 height 5
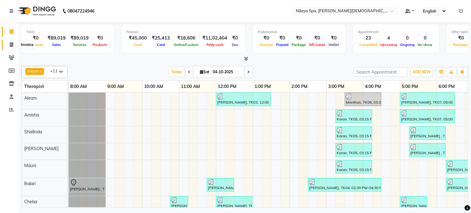
click at [10, 45] on icon at bounding box center [11, 44] width 3 height 5
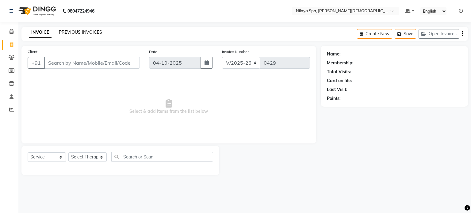
click at [78, 30] on link "PREVIOUS INVOICES" at bounding box center [80, 32] width 43 height 6
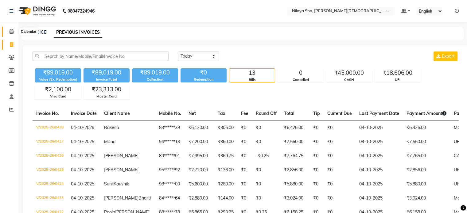
click at [12, 32] on icon at bounding box center [12, 31] width 4 height 5
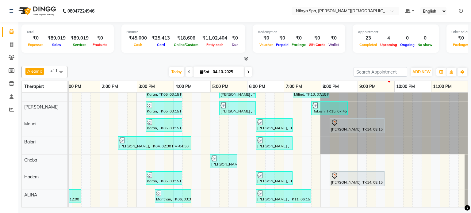
scroll to position [45, 0]
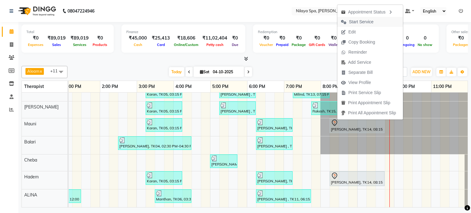
click at [355, 21] on span "Start Service" at bounding box center [361, 22] width 25 height 6
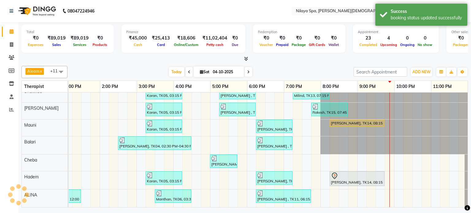
scroll to position [45, 194]
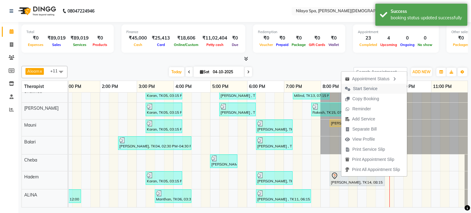
click at [361, 87] on span "Start Service" at bounding box center [365, 89] width 25 height 6
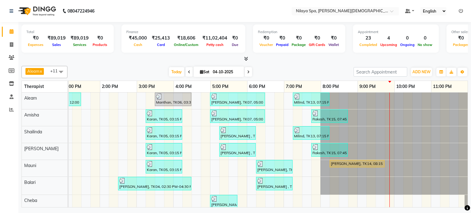
scroll to position [43, 0]
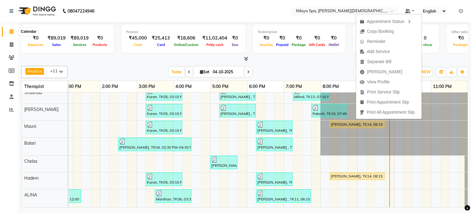
click at [11, 31] on icon at bounding box center [12, 31] width 4 height 5
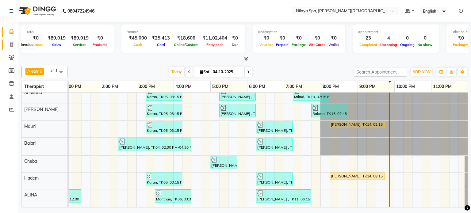
click at [10, 44] on icon at bounding box center [11, 44] width 3 height 5
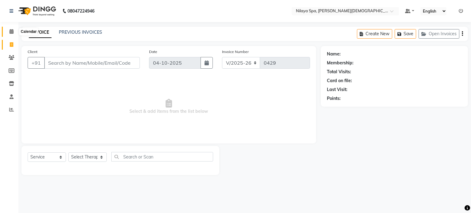
click at [8, 32] on span at bounding box center [11, 31] width 11 height 7
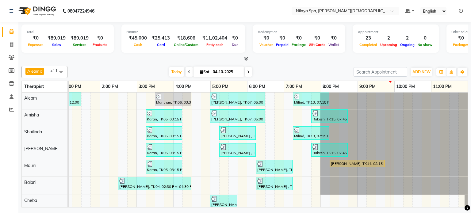
scroll to position [43, 0]
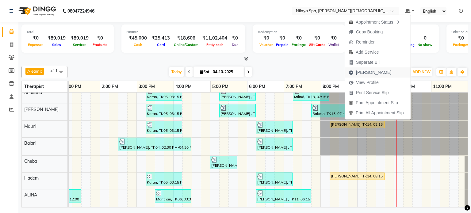
click at [372, 72] on span "[PERSON_NAME]" at bounding box center [373, 72] width 35 height 6
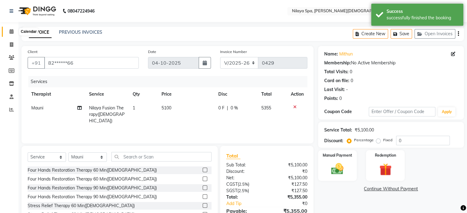
click at [10, 31] on icon at bounding box center [12, 31] width 4 height 5
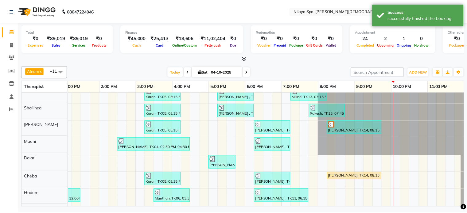
scroll to position [43, 0]
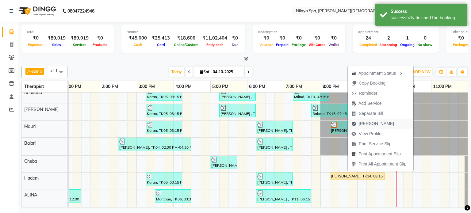
click at [376, 122] on span "[PERSON_NAME]" at bounding box center [376, 124] width 35 height 6
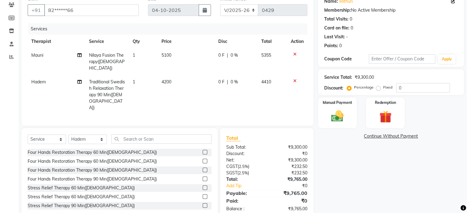
scroll to position [53, 0]
click at [336, 104] on label "Manual Payment" at bounding box center [337, 102] width 31 height 6
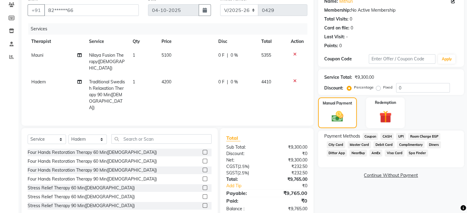
click at [401, 134] on span "UPI" at bounding box center [401, 136] width 10 height 7
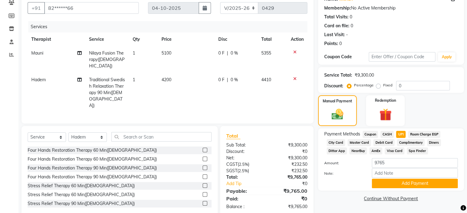
scroll to position [55, 0]
click at [409, 185] on button "Add Payment" at bounding box center [415, 184] width 86 height 10
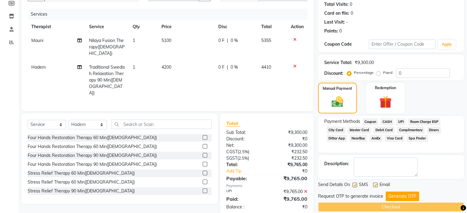
scroll to position [75, 0]
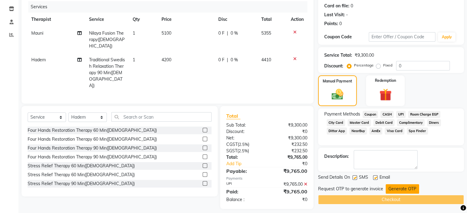
click at [408, 190] on button "Generate OTP" at bounding box center [402, 189] width 33 height 10
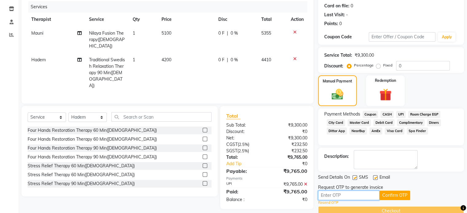
click at [333, 197] on input "text" at bounding box center [348, 196] width 61 height 10
click at [399, 194] on button "Confirm OTP" at bounding box center [394, 196] width 31 height 10
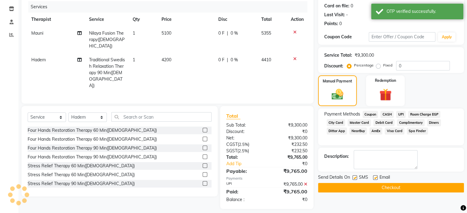
scroll to position [65, 0]
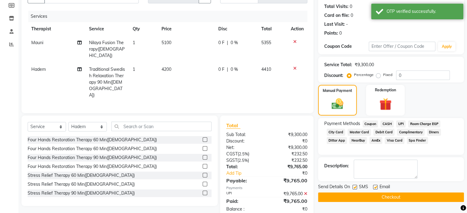
click at [380, 196] on button "Checkout" at bounding box center [391, 198] width 146 height 10
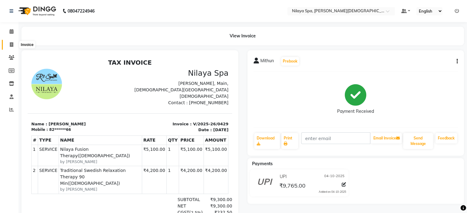
click at [10, 44] on icon at bounding box center [11, 44] width 3 height 5
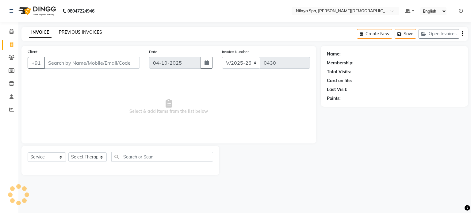
click at [71, 31] on link "PREVIOUS INVOICES" at bounding box center [80, 32] width 43 height 6
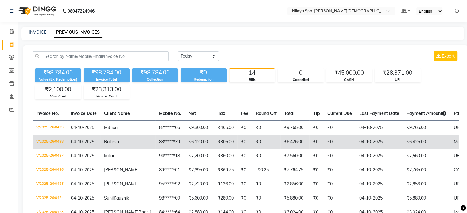
scroll to position [31, 0]
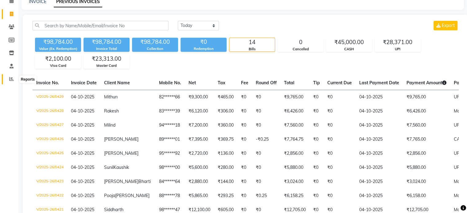
click at [8, 79] on span at bounding box center [11, 79] width 11 height 7
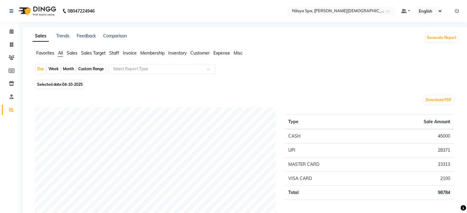
click at [70, 53] on span "Sales" at bounding box center [72, 53] width 11 height 6
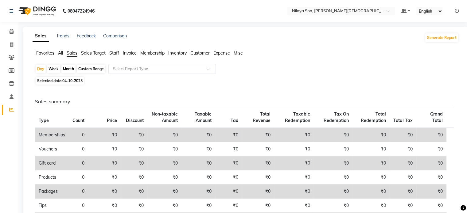
click at [115, 53] on span "Staff" at bounding box center [114, 53] width 10 height 6
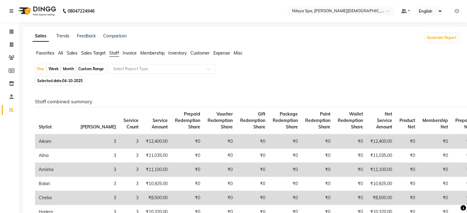
click at [72, 52] on span "Sales" at bounding box center [72, 53] width 11 height 6
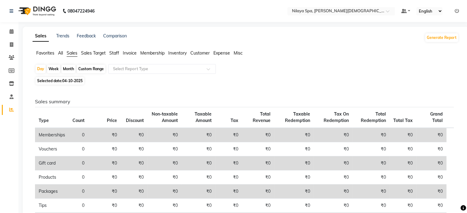
click at [113, 54] on span "Staff" at bounding box center [114, 53] width 10 height 6
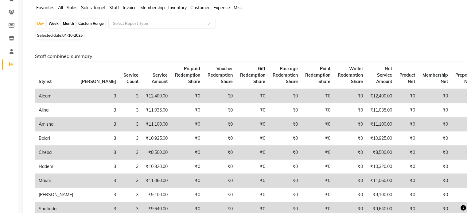
scroll to position [31, 0]
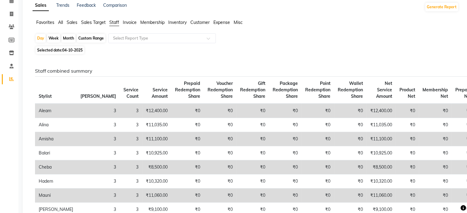
click at [72, 23] on span "Sales" at bounding box center [72, 23] width 11 height 6
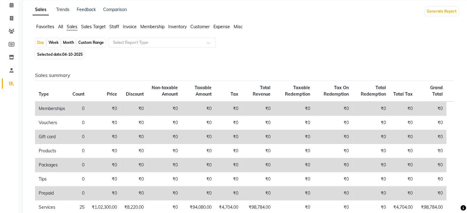
scroll to position [0, 0]
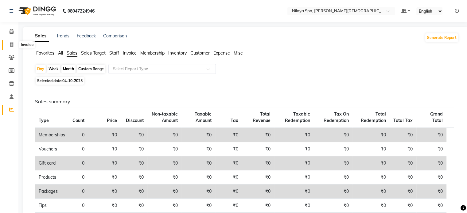
drag, startPoint x: 12, startPoint y: 44, endPoint x: 25, endPoint y: 43, distance: 13.2
click at [12, 44] on icon at bounding box center [11, 44] width 3 height 5
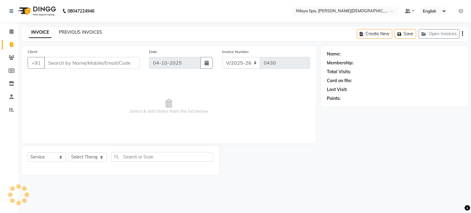
click at [71, 32] on link "PREVIOUS INVOICES" at bounding box center [80, 32] width 43 height 6
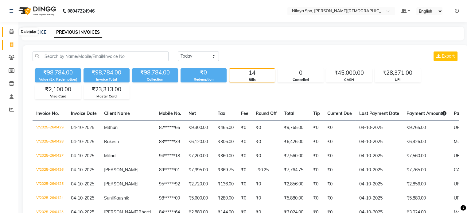
click at [12, 32] on icon at bounding box center [12, 31] width 4 height 5
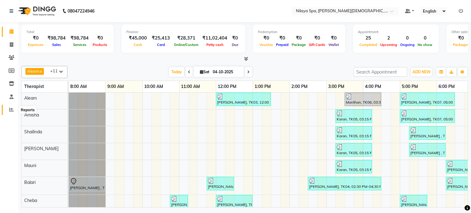
click at [13, 111] on icon at bounding box center [11, 109] width 5 height 5
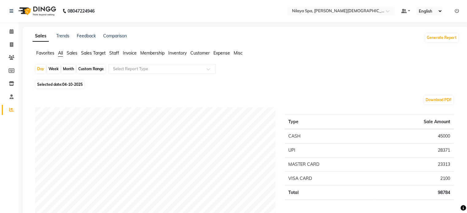
click at [72, 52] on span "Sales" at bounding box center [72, 53] width 11 height 6
